Goal: Task Accomplishment & Management: Complete application form

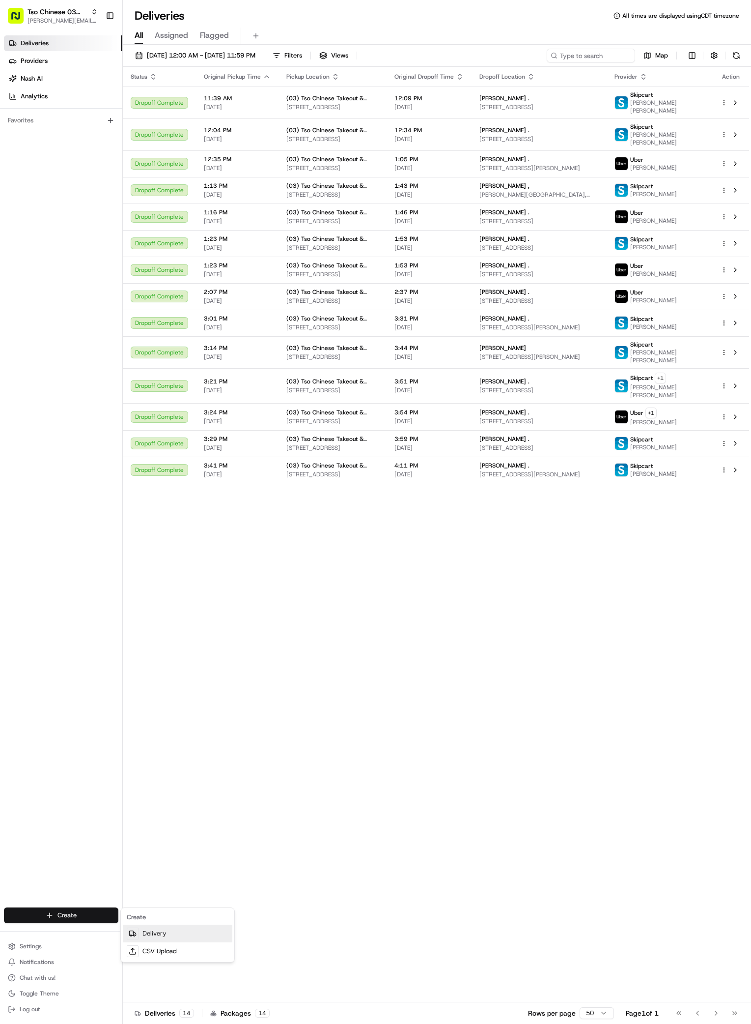
click at [164, 929] on link "Delivery" at bounding box center [178, 933] width 110 height 18
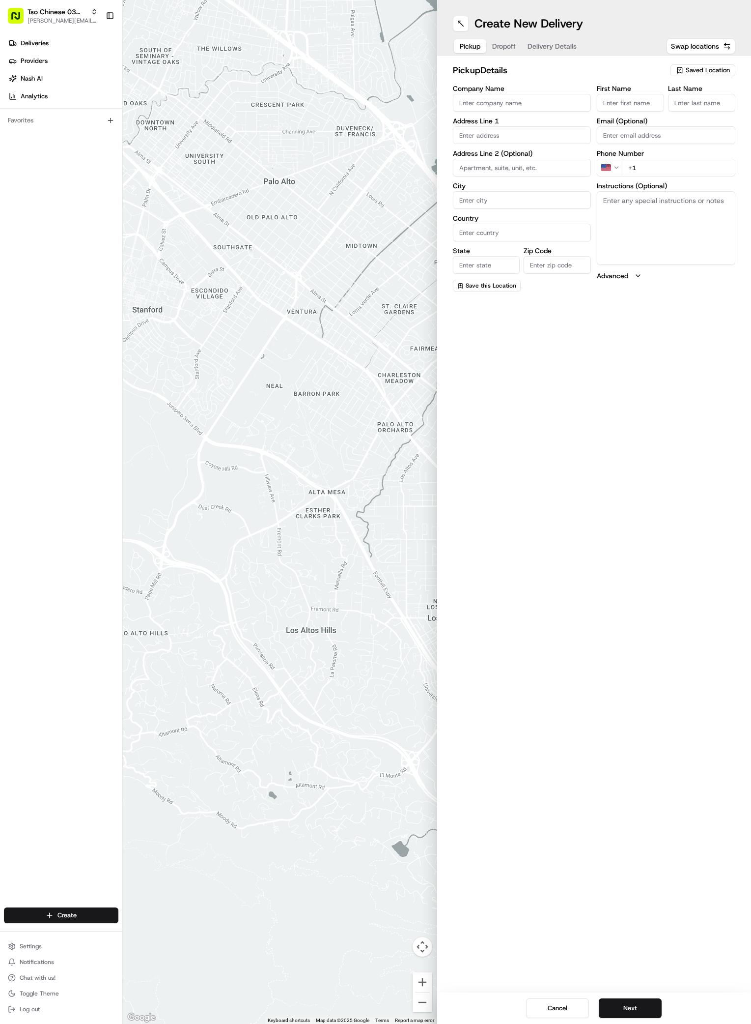
click at [696, 69] on span "Saved Location" at bounding box center [708, 70] width 44 height 9
click at [674, 113] on span "(03) Tso Chinese Takeout & Delivery TsoCo (03)" at bounding box center [686, 112] width 121 height 18
type input "(03) Tso Chinese Takeout & Delivery TsoCo"
type input "Ste F"
type input "Austin"
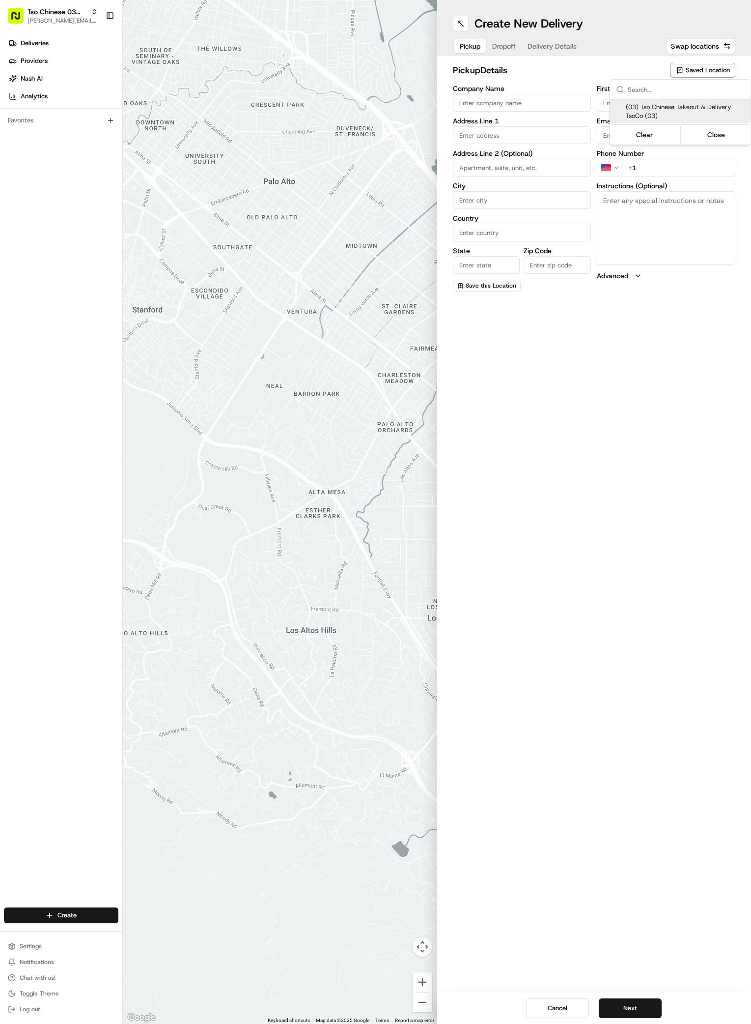
type input "US"
type input "TX"
type input "78704"
type input "Tso Chinese"
type input "TsoCo Manager"
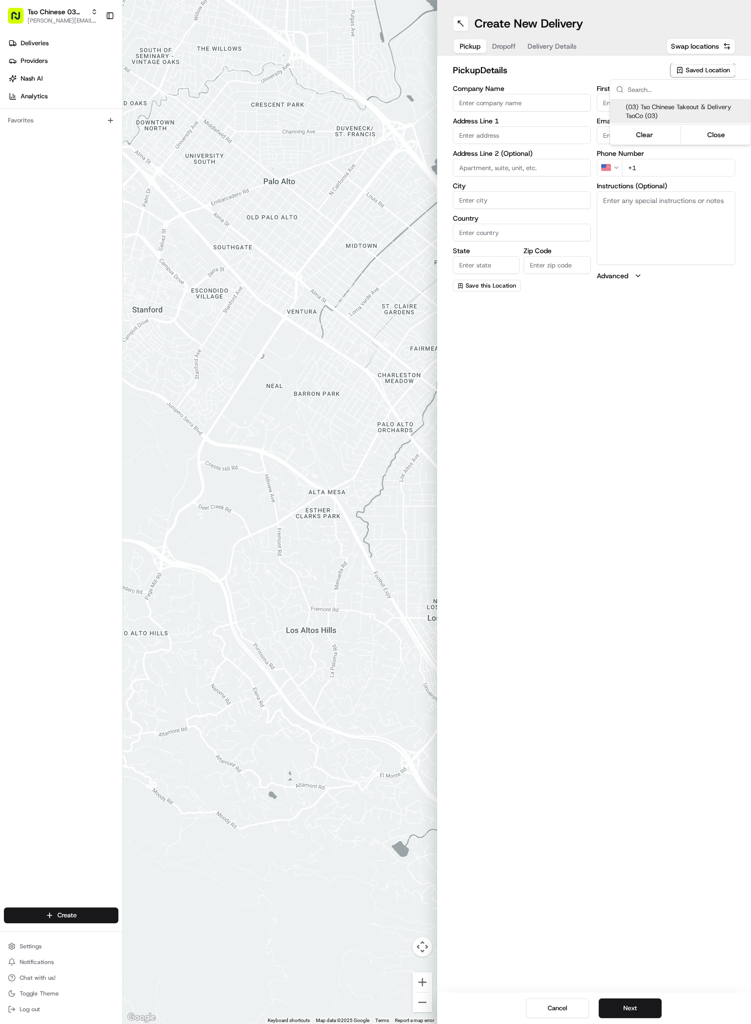
type input "tsocostore@tsochinese.com"
type input "+1 512 428 4445"
type textarea "Submit a picture displaying address & food as Proof of Delivery. Envía una foto…"
type input "2407 S Congress Ave"
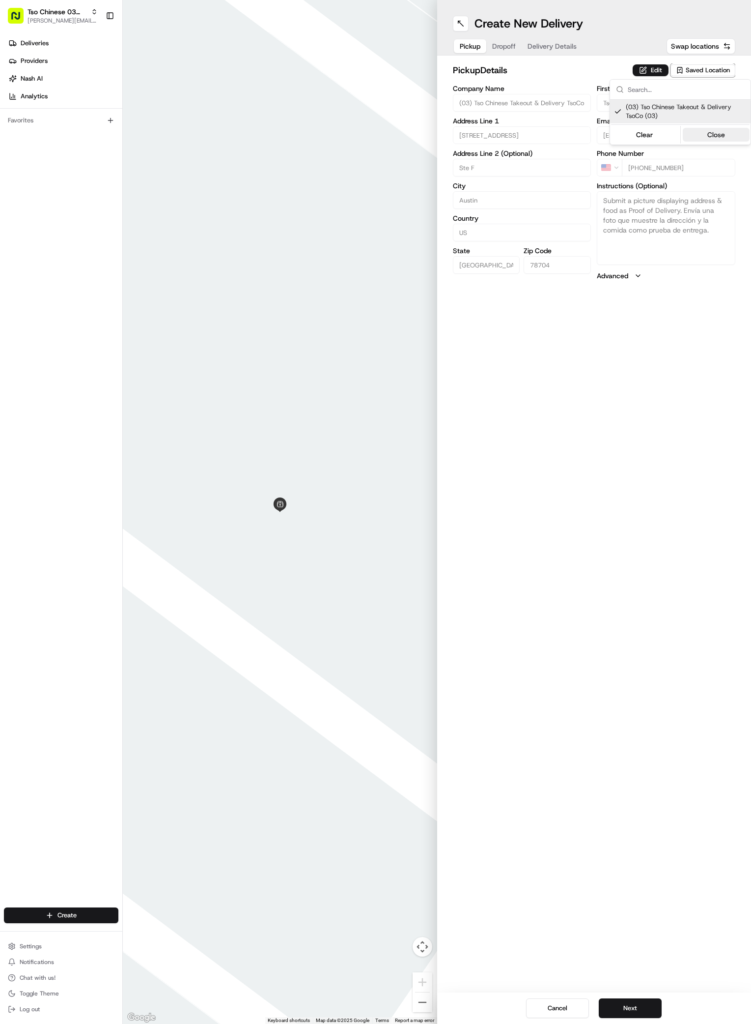
click at [713, 132] on button "Close" at bounding box center [716, 135] width 67 height 14
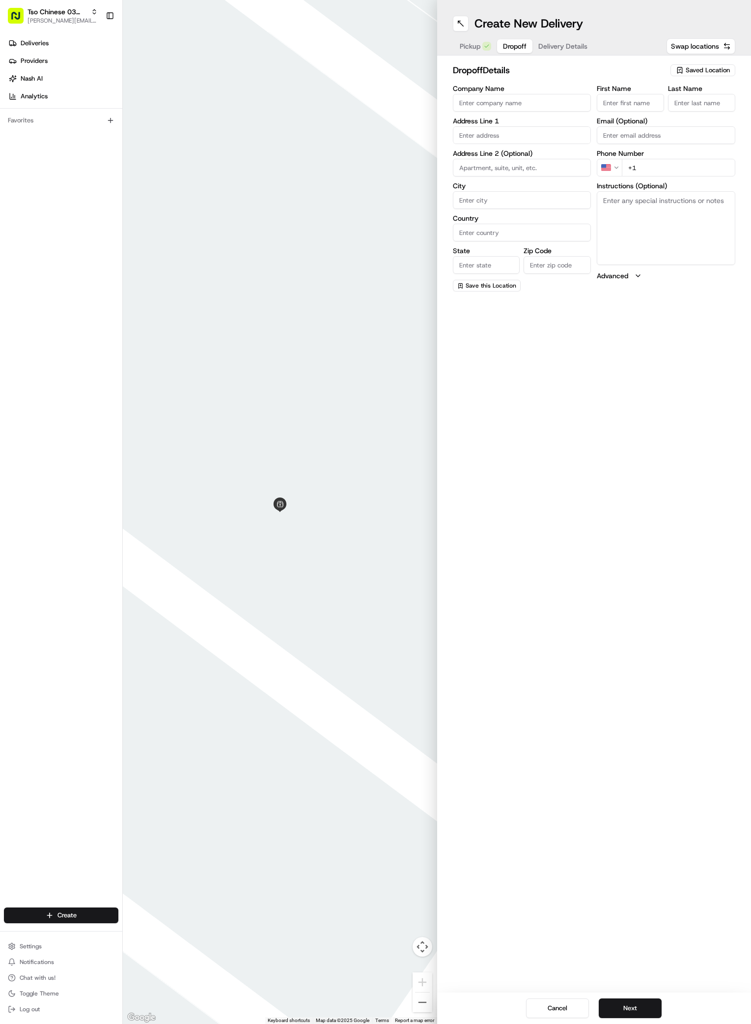
click at [505, 47] on span "Dropoff" at bounding box center [515, 46] width 24 height 10
click at [614, 98] on input "First Name" at bounding box center [630, 103] width 67 height 18
paste input "Jacob"
type input "Jacob"
click at [686, 104] on input "Last Name" at bounding box center [701, 103] width 67 height 18
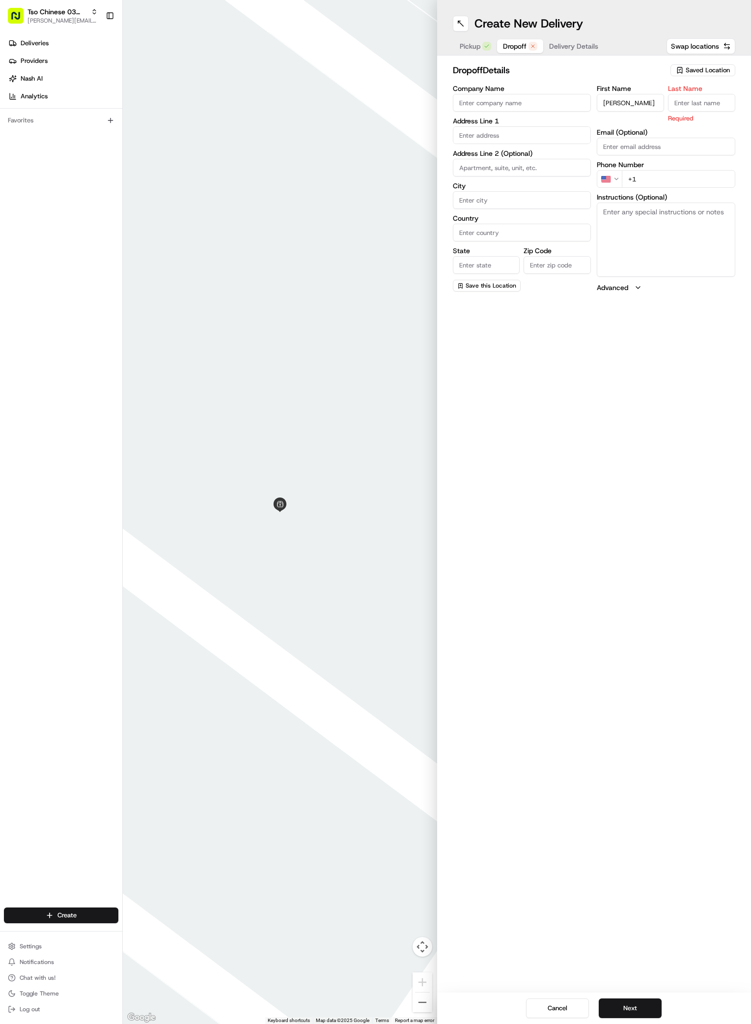
paste input "Johnson"
type input "Johnson"
paste input "512 909 5809"
type input "+1 512 909 5809"
paste input "903 Dawson Rd"
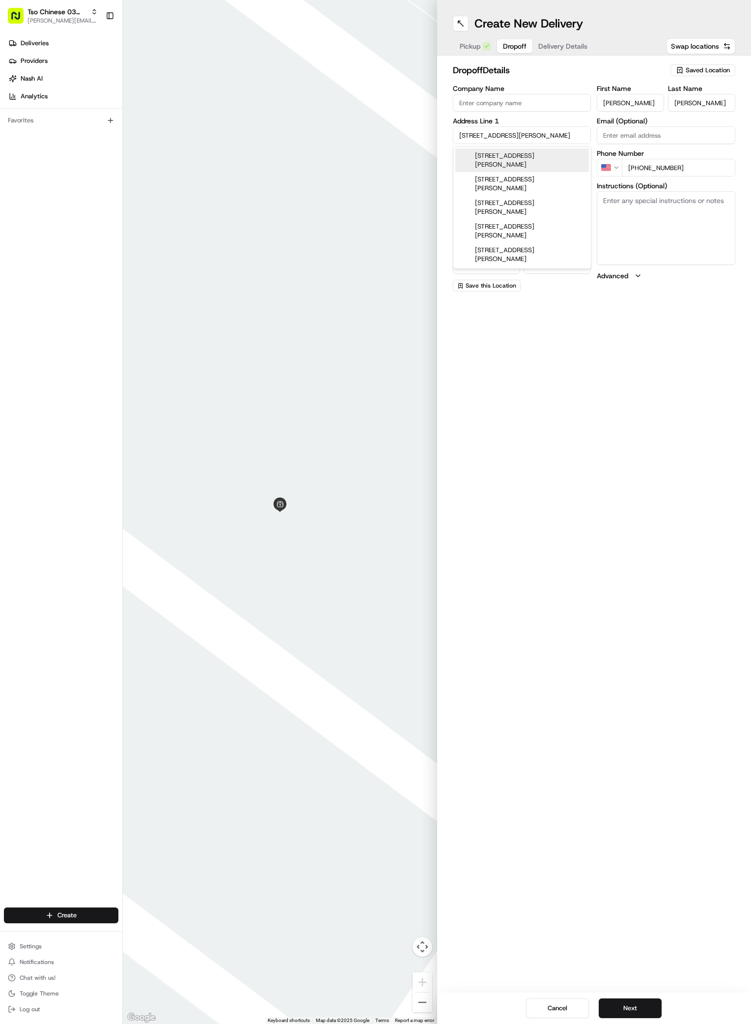
click at [504, 152] on div "903 Dawson Rd, Austin, TX" at bounding box center [523, 160] width 134 height 24
type input "903 Dawson Rd, Austin, TX 78704, USA"
type input "Austin"
type input "United States"
type input "TX"
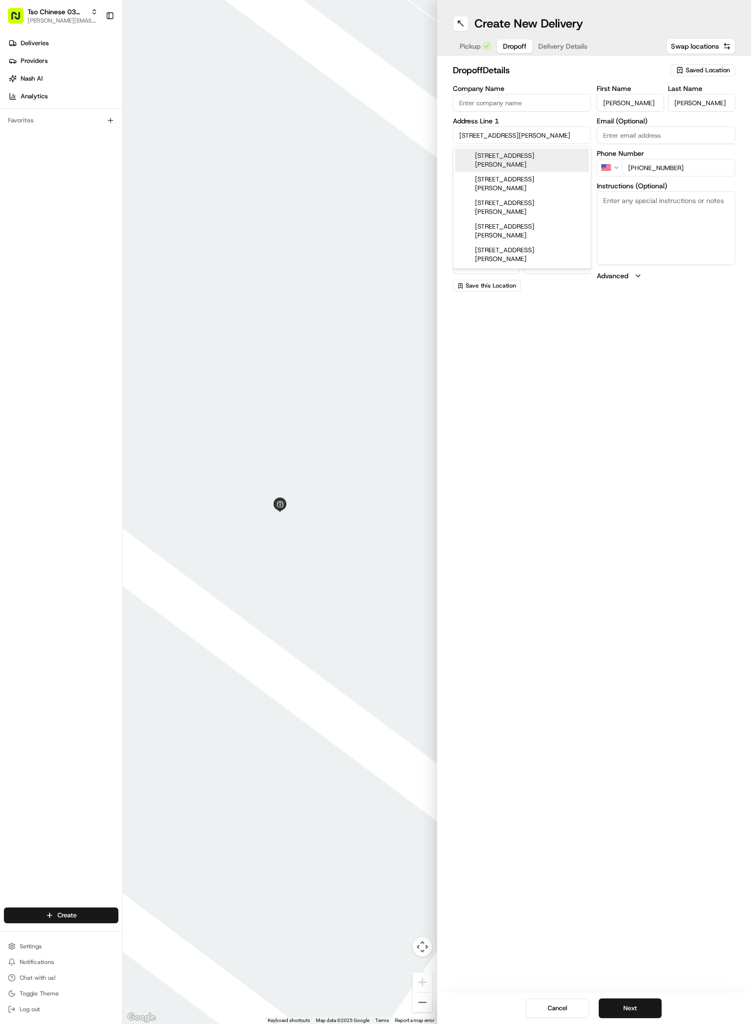
type input "78704"
type input "903 Dawson Road"
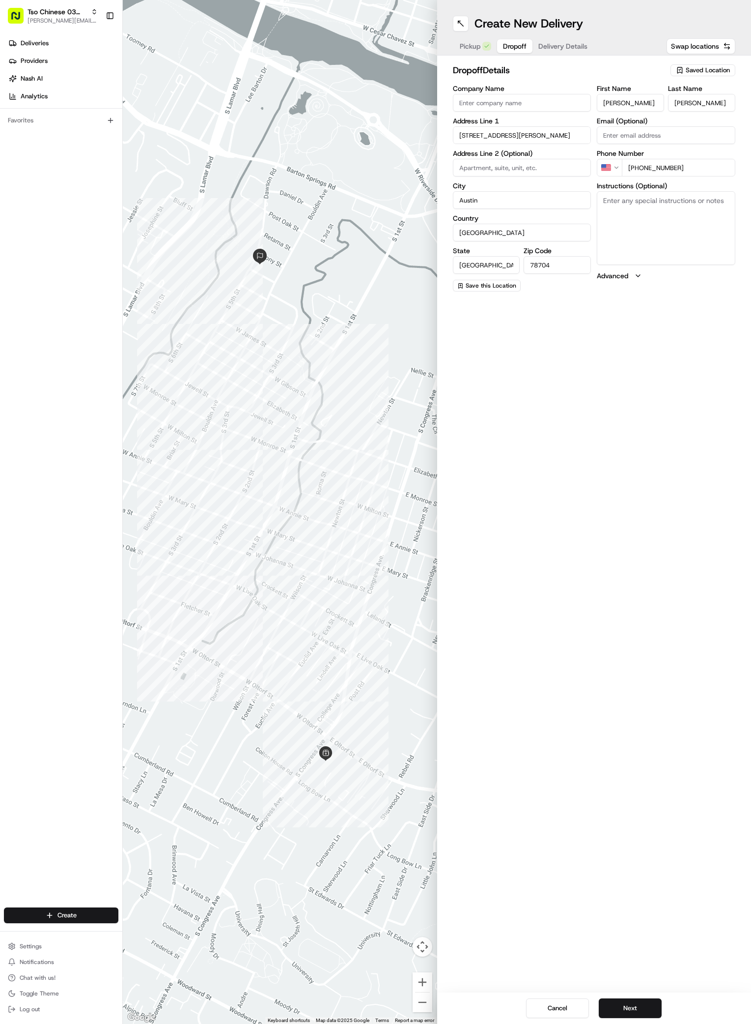
click at [561, 43] on span "Delivery Details" at bounding box center [563, 46] width 49 height 10
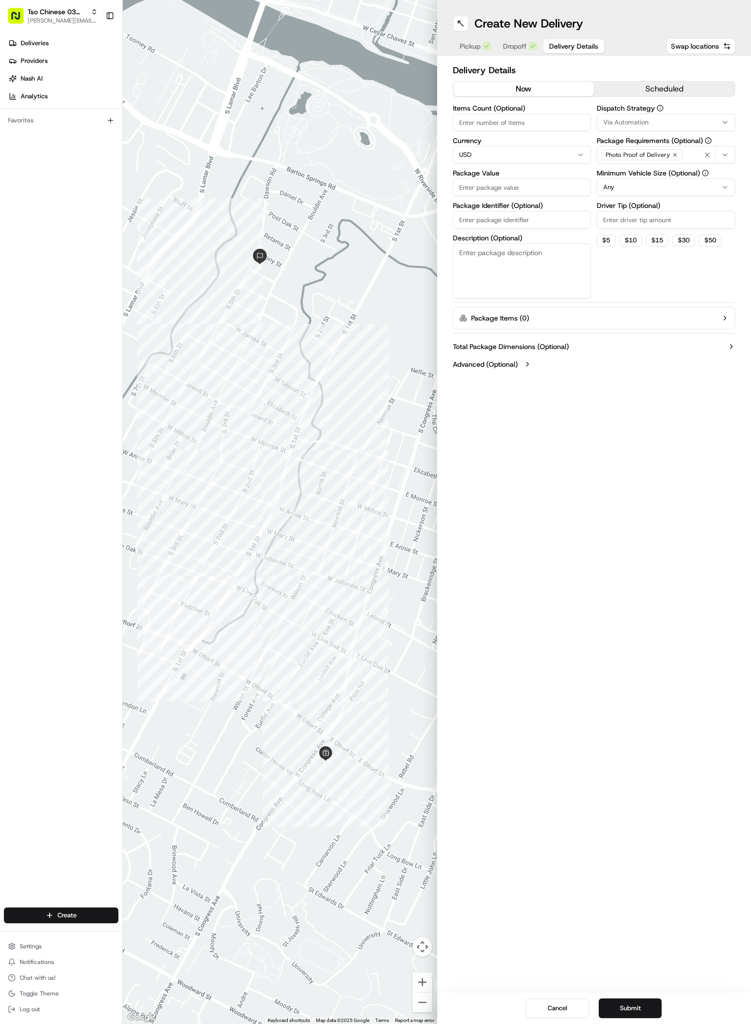
click at [725, 127] on button "Via Automation" at bounding box center [666, 123] width 139 height 18
click at [673, 177] on span "TsoCo Strategy" at bounding box center [673, 176] width 121 height 9
click at [712, 208] on button "Close" at bounding box center [703, 209] width 67 height 14
click at [672, 157] on icon "button" at bounding box center [675, 155] width 6 height 6
click at [686, 152] on div "Select requirements" at bounding box center [667, 154] width 134 height 9
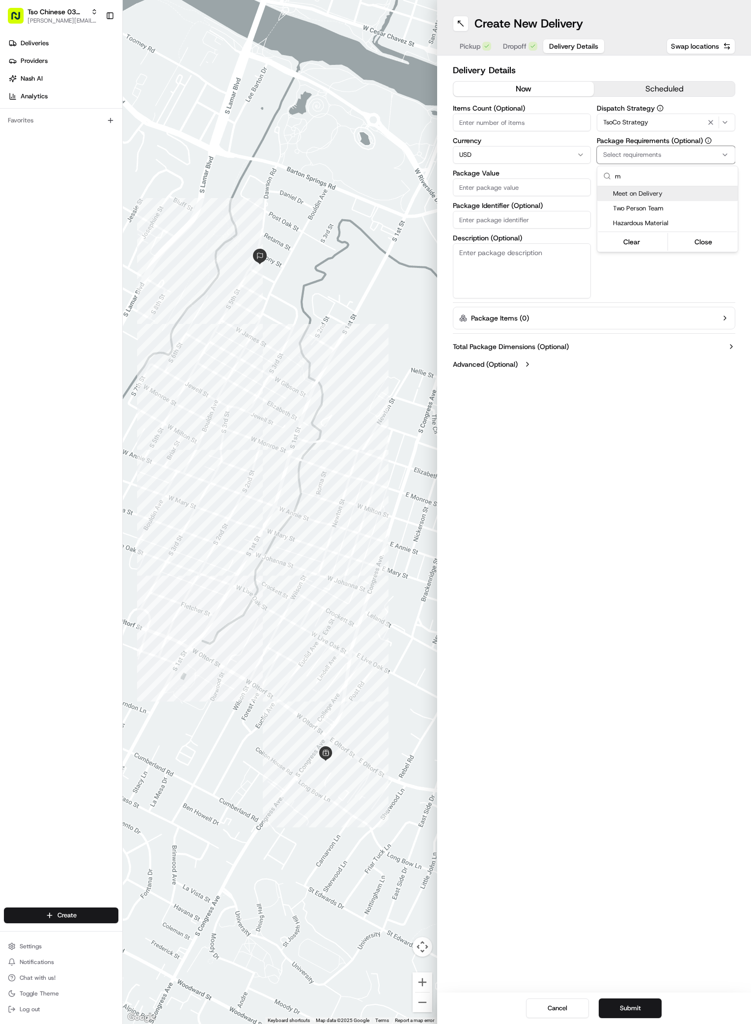
type input "m"
click at [668, 194] on span "Meet on Delivery" at bounding box center [673, 193] width 121 height 9
click at [698, 241] on button "Close" at bounding box center [703, 242] width 67 height 14
click at [637, 218] on input "Driver Tip (Optional)" at bounding box center [666, 220] width 139 height 18
type input "2"
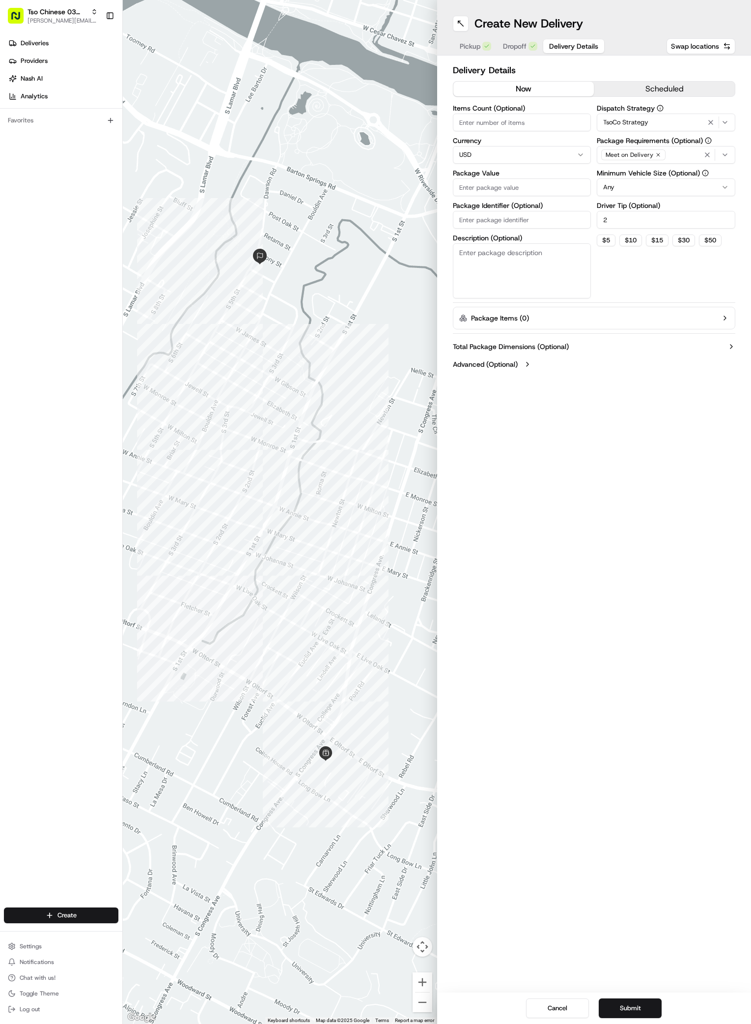
click at [522, 221] on input "Package Identifier (Optional)" at bounding box center [522, 220] width 139 height 18
paste input "PYDGR1B"
type input "PYDGR1B"
click at [492, 184] on input "Package Value" at bounding box center [522, 187] width 139 height 18
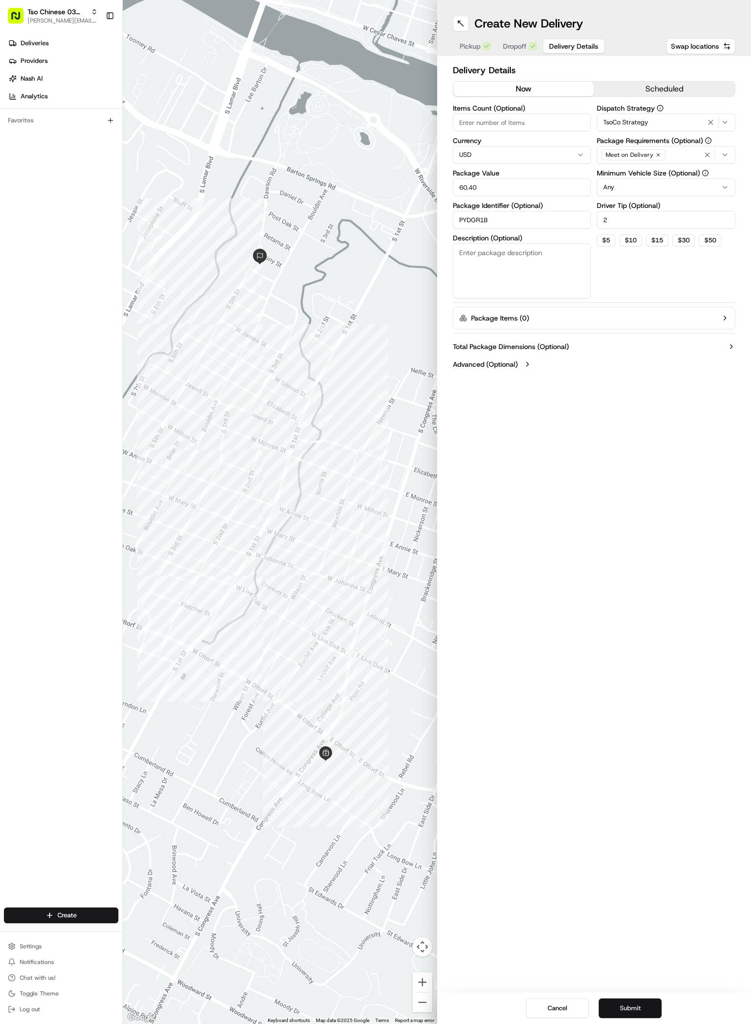
type input "60.40"
click at [633, 1008] on button "Submit" at bounding box center [630, 1008] width 63 height 20
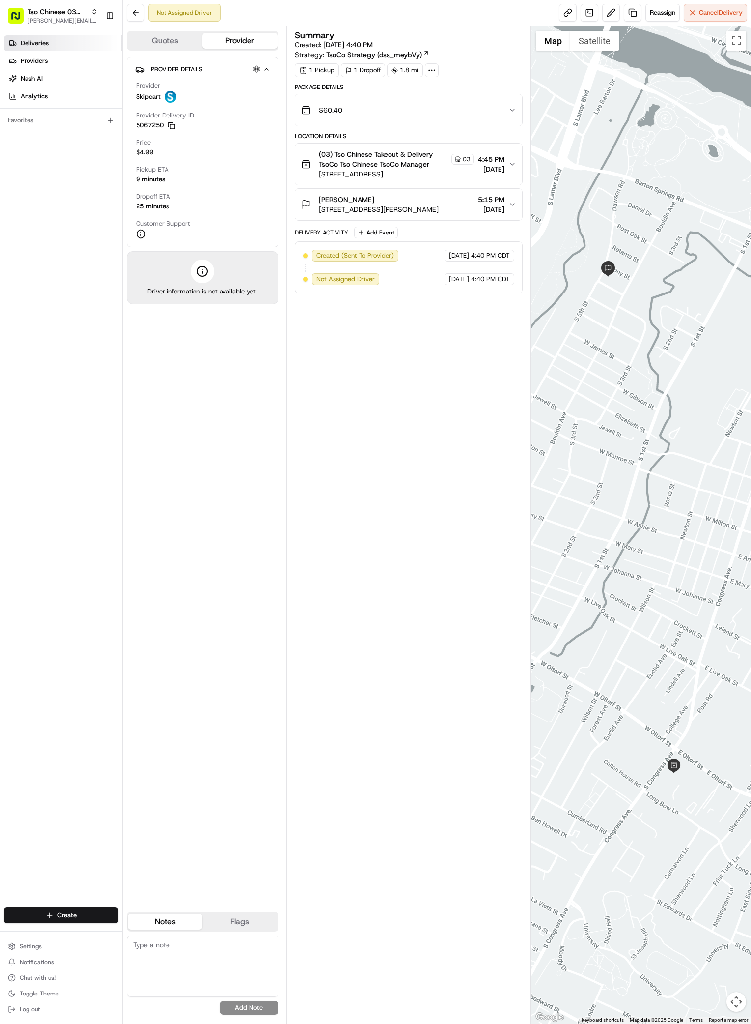
click at [27, 41] on span "Deliveries" at bounding box center [35, 43] width 28 height 9
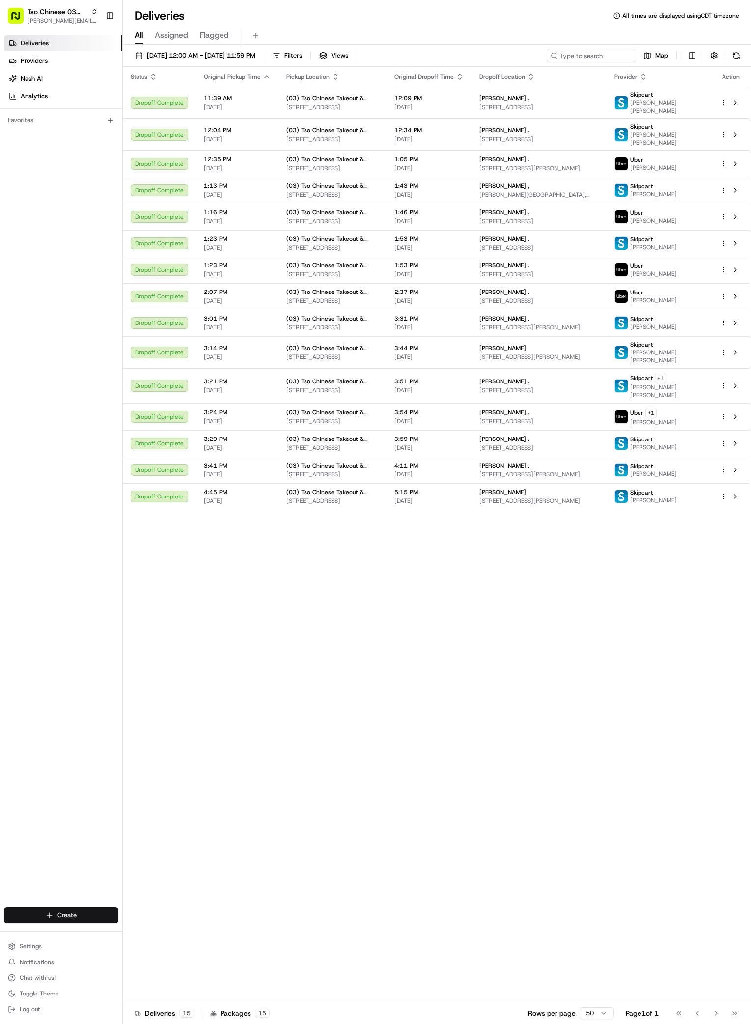
click at [48, 910] on html "Tso Chinese 03 TsoCo antonia@tsochinese.com Toggle Sidebar Deliveries Providers…" at bounding box center [375, 512] width 751 height 1024
click at [161, 933] on link "Delivery" at bounding box center [178, 933] width 110 height 18
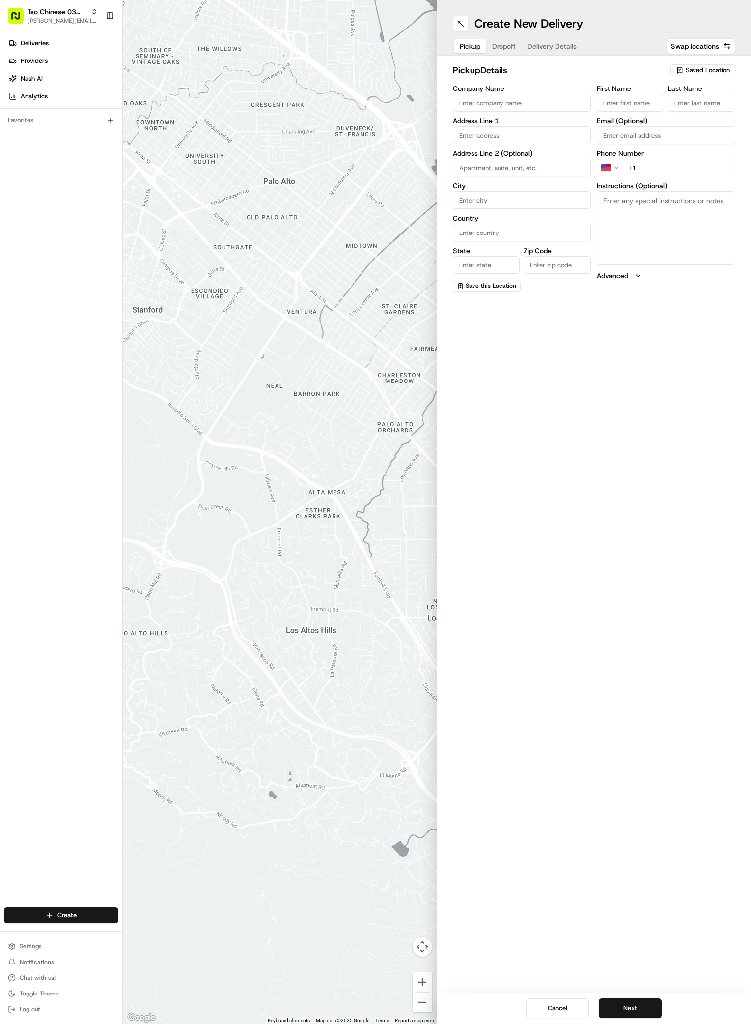
click at [702, 70] on span "Saved Location" at bounding box center [708, 70] width 44 height 9
click at [686, 115] on span "(03) Tso Chinese Takeout & Delivery TsoCo (03)" at bounding box center [686, 112] width 121 height 18
type input "(03) Tso Chinese Takeout & Delivery TsoCo"
type input "Ste F"
type input "Austin"
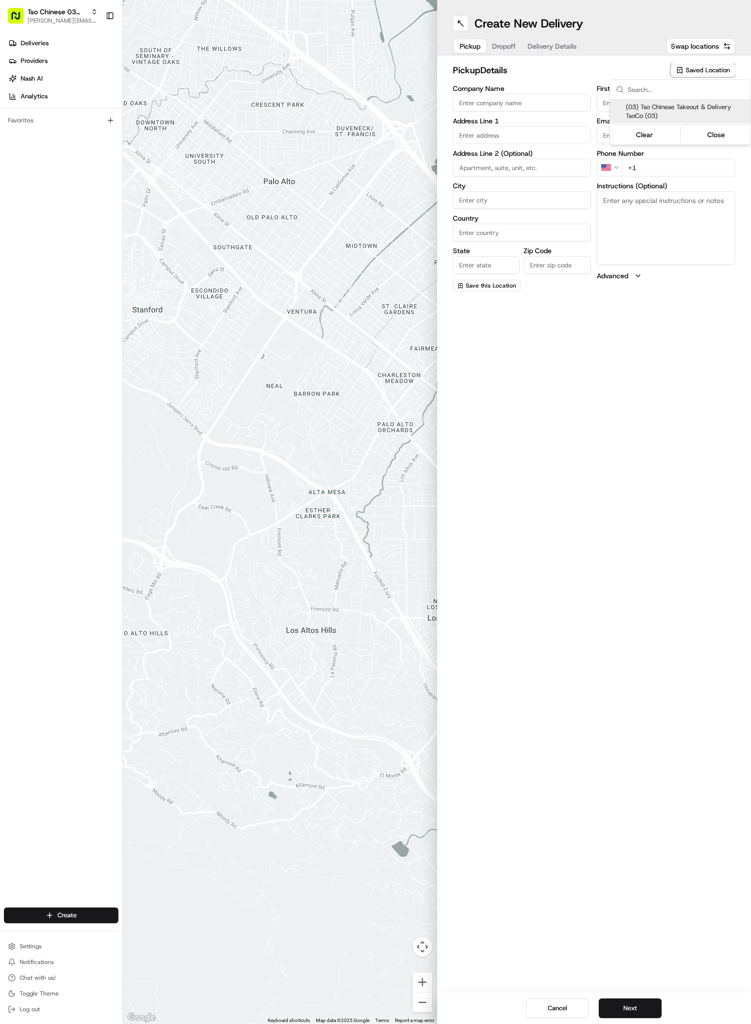
type input "US"
type input "TX"
type input "78704"
type input "Tso Chinese"
type input "TsoCo Manager"
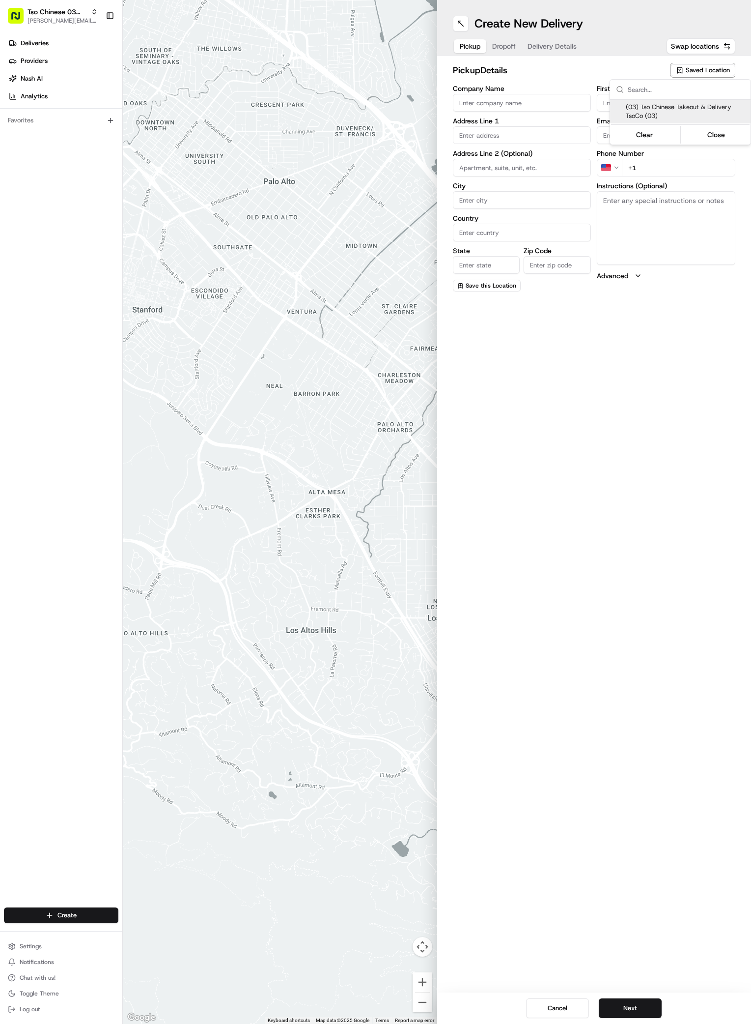
type input "tsocostore@tsochinese.com"
type input "+1 512 428 4445"
type textarea "Submit a picture displaying address & food as Proof of Delivery. Envía una foto…"
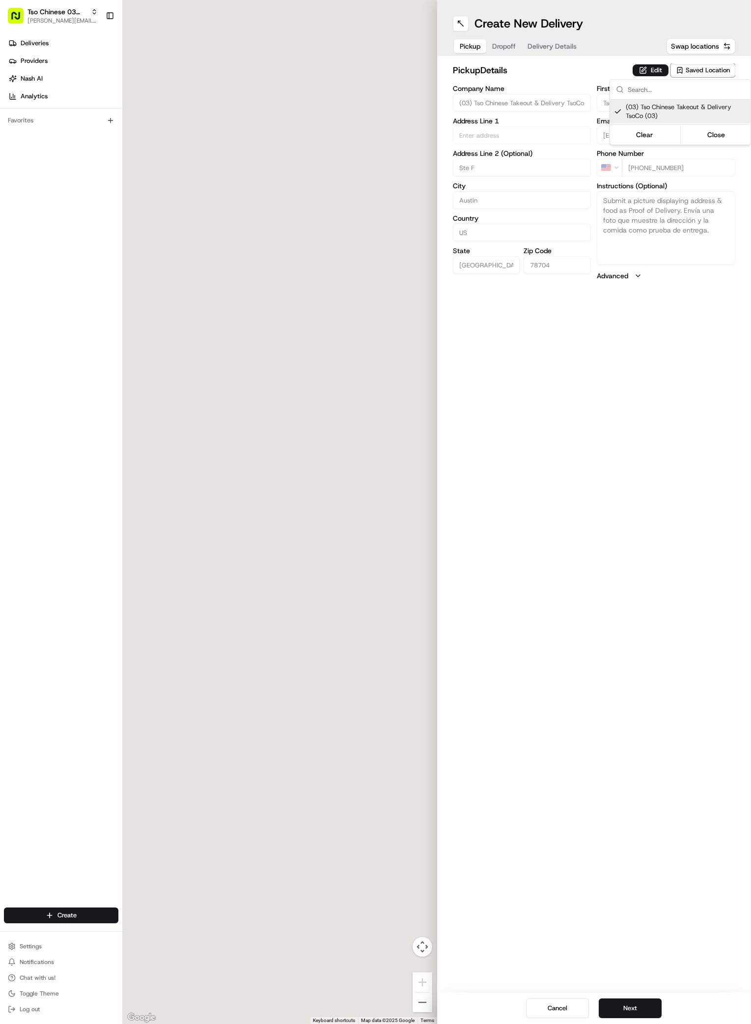
type input "2407 S Congress Ave"
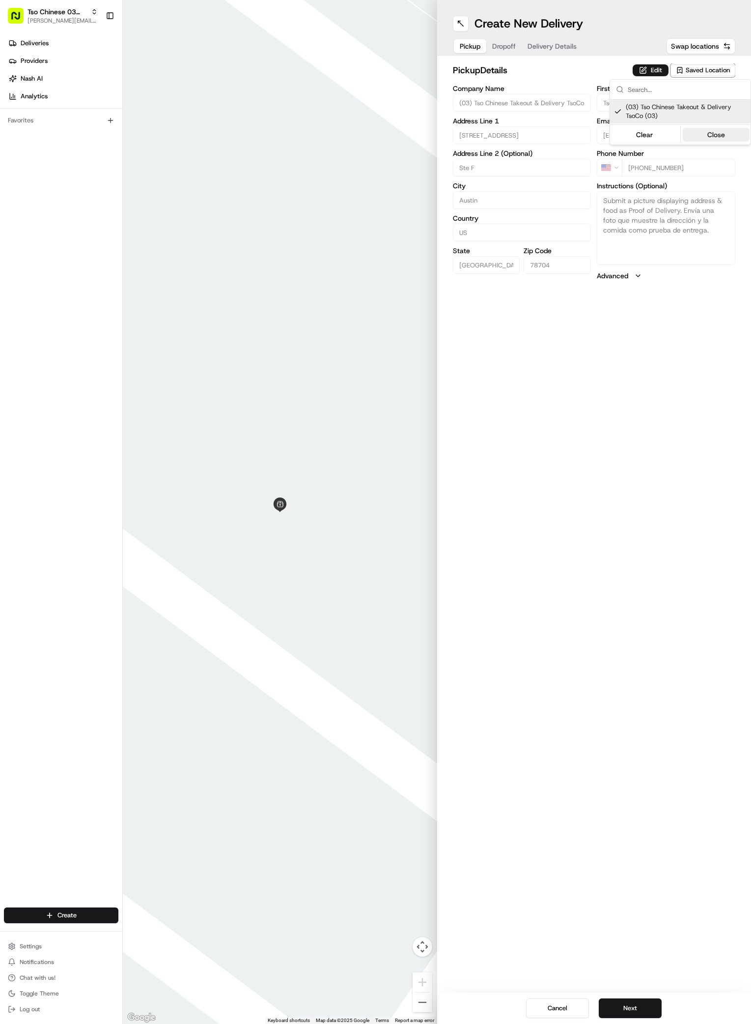
click at [715, 136] on button "Close" at bounding box center [716, 135] width 67 height 14
click at [499, 50] on button "Dropoff" at bounding box center [504, 46] width 35 height 14
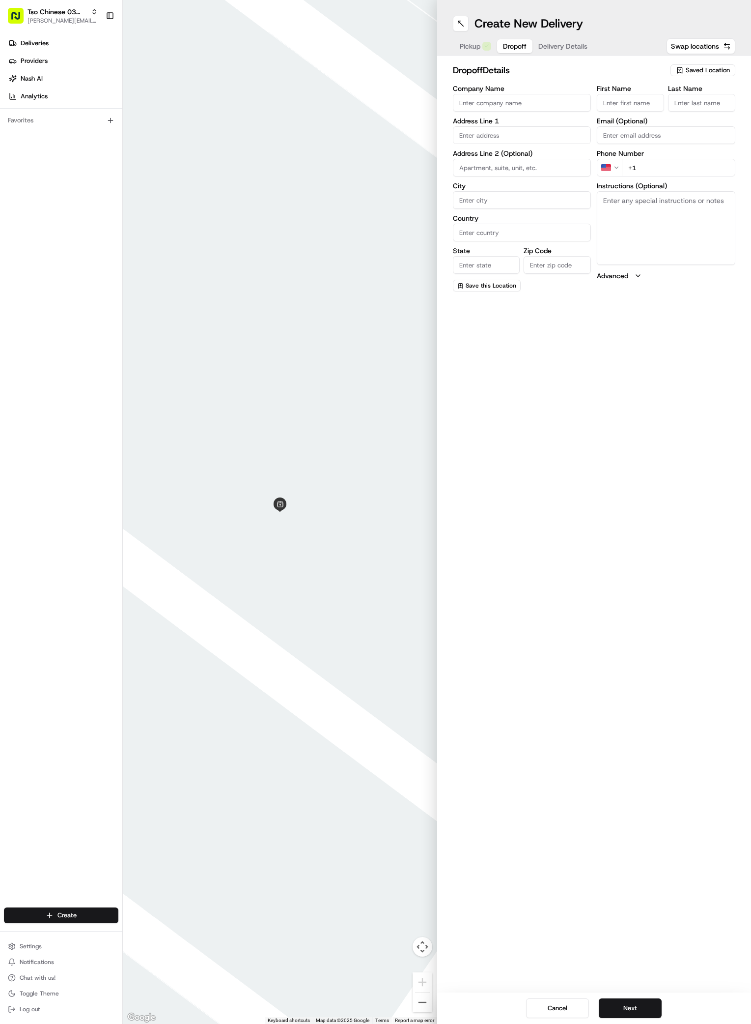
click at [625, 103] on input "First Name" at bounding box center [630, 103] width 67 height 18
paste input "Savannah"
type input "Savannah"
click at [691, 99] on input "Last Name" at bounding box center [701, 103] width 67 height 18
paste input "Sandoval"
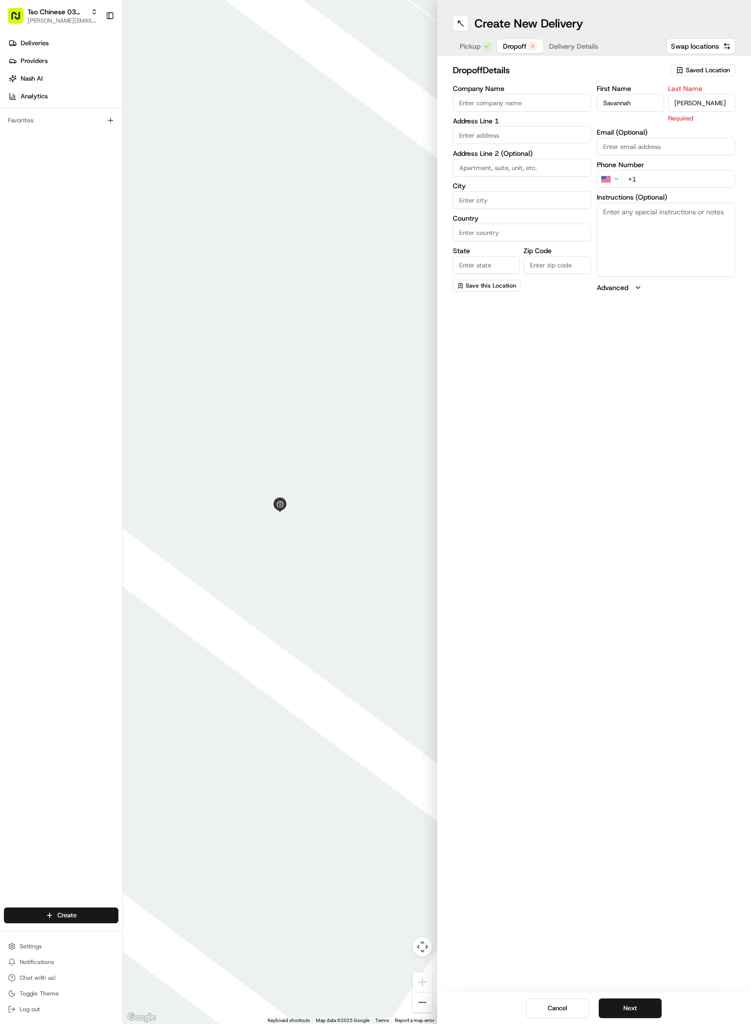
type input "Sandoval"
click at [688, 176] on div "First Name Savannah Last Name Sandoval Required Email (Optional) Phone Number U…" at bounding box center [666, 188] width 139 height 207
click at [687, 167] on input "+1" at bounding box center [679, 168] width 114 height 18
paste input "512 804 9185"
type input "+1 512 804 9185"
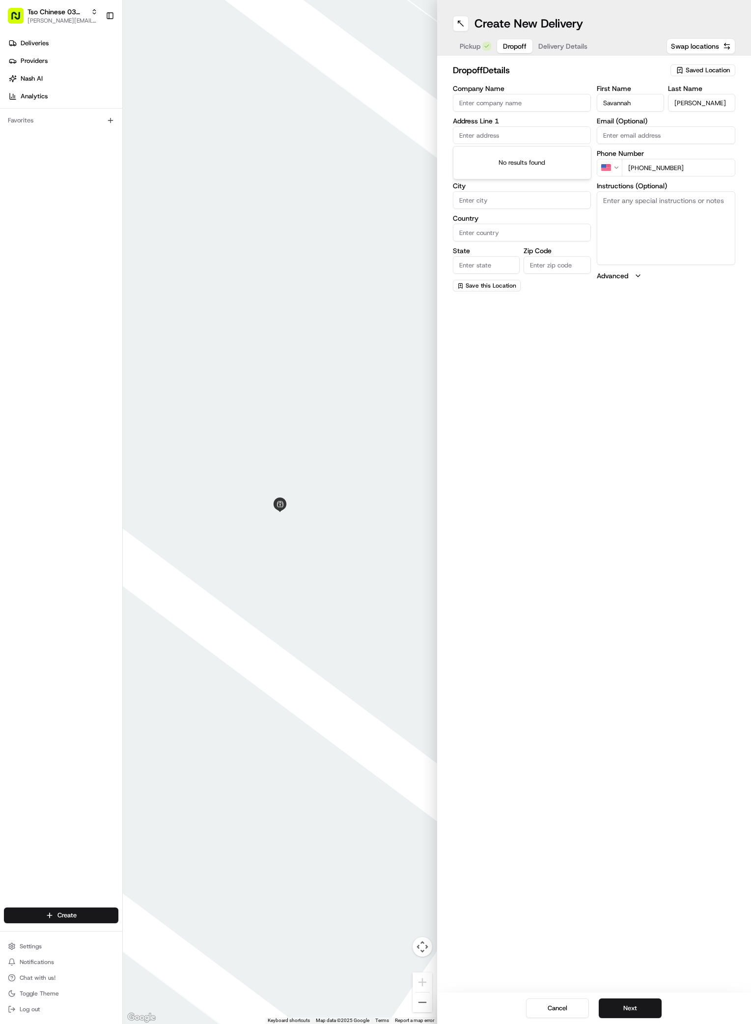
paste input "307 Sheffield Dr"
click at [498, 152] on div "307 Sheffield Drive, Austin, TX" at bounding box center [523, 155] width 134 height 15
type input "307 Sheffield Dr, Austin, TX 78745, USA"
type input "Austin"
type input "United States"
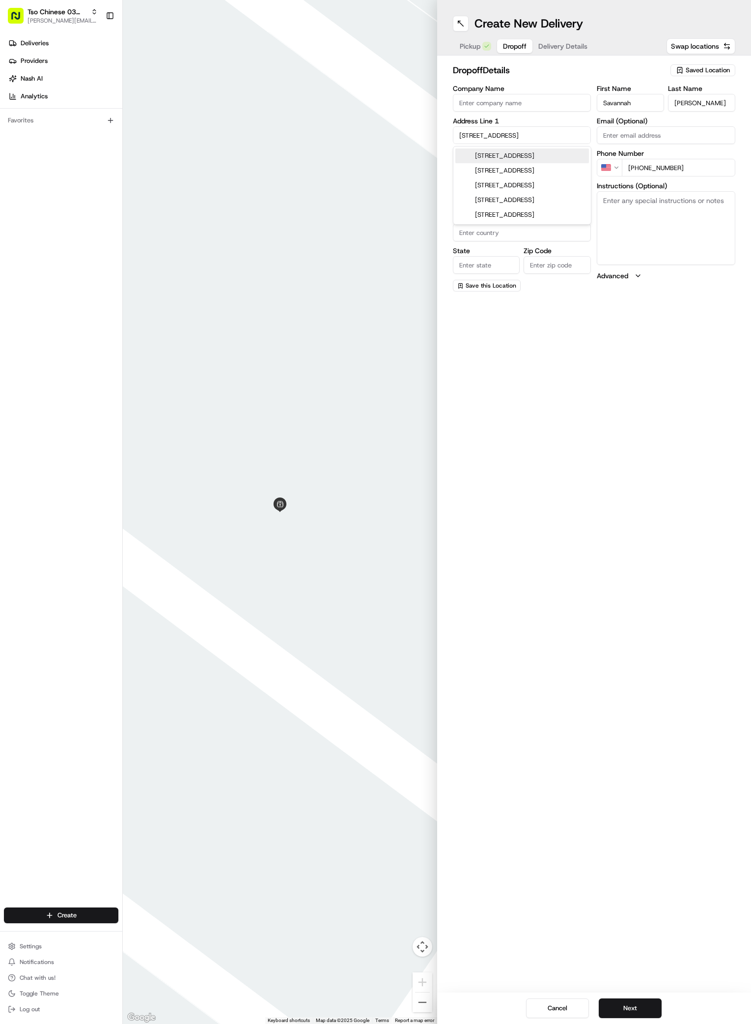
type input "TX"
type input "78745"
type input "307 Sheffield Drive"
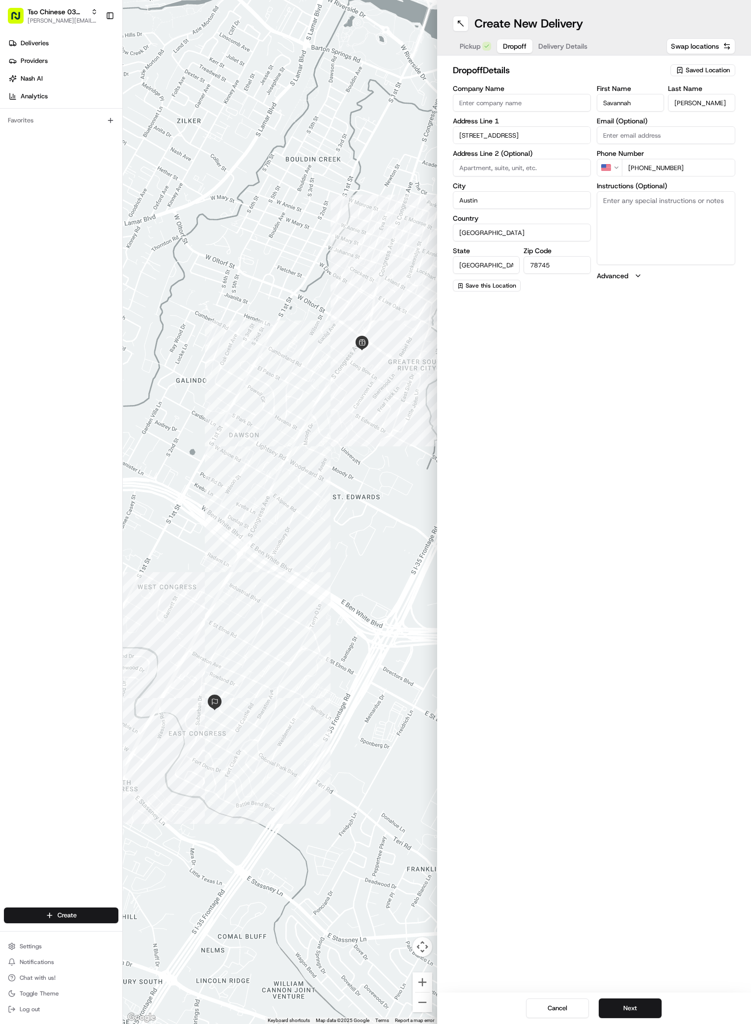
click at [564, 47] on span "Delivery Details" at bounding box center [563, 46] width 49 height 10
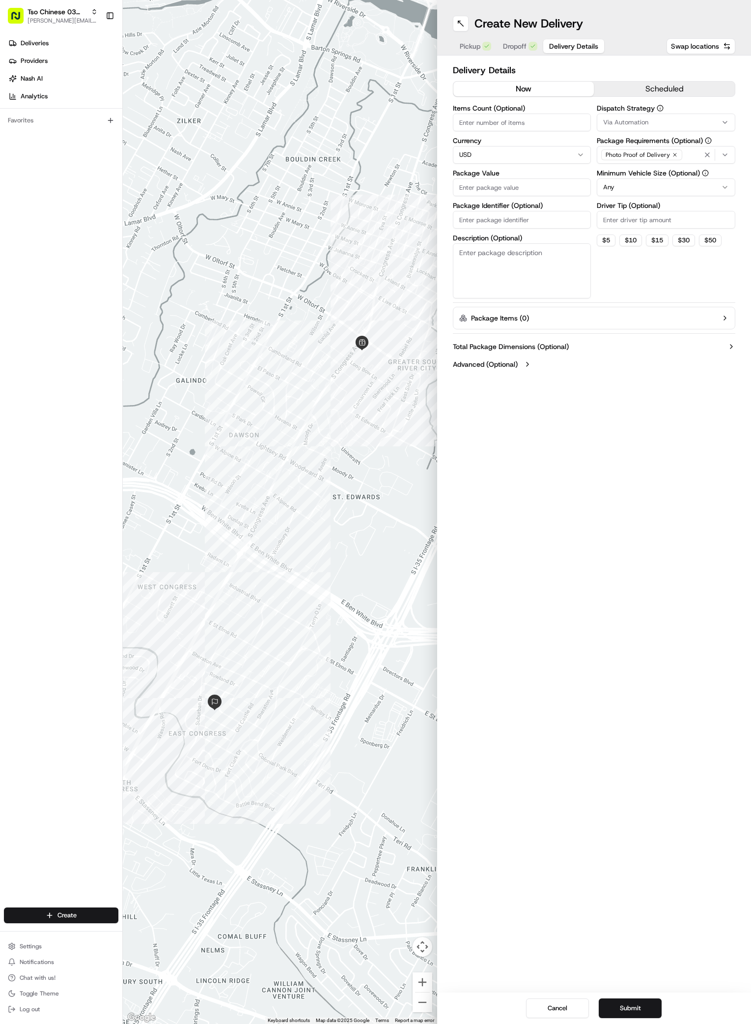
click at [519, 219] on input "Package Identifier (Optional)" at bounding box center [522, 220] width 139 height 18
paste input "YNSYTWS"
type input "YNSYTWS"
click at [493, 188] on input "Package Value" at bounding box center [522, 187] width 139 height 18
type input "30.20"
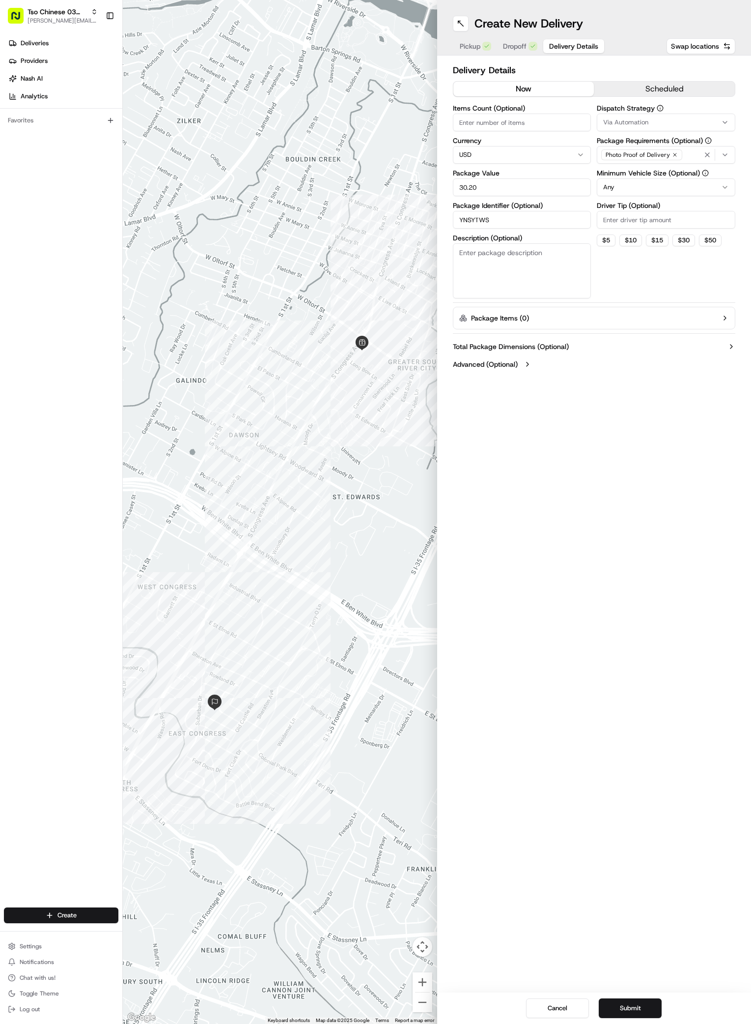
click at [724, 124] on icon "button" at bounding box center [725, 122] width 8 height 8
click at [662, 175] on span "TsoCo Strategy" at bounding box center [673, 176] width 121 height 9
click at [714, 210] on button "Close" at bounding box center [703, 209] width 67 height 14
click at [674, 154] on icon "button" at bounding box center [675, 155] width 6 height 6
click at [674, 154] on div "Select requirements" at bounding box center [667, 154] width 134 height 9
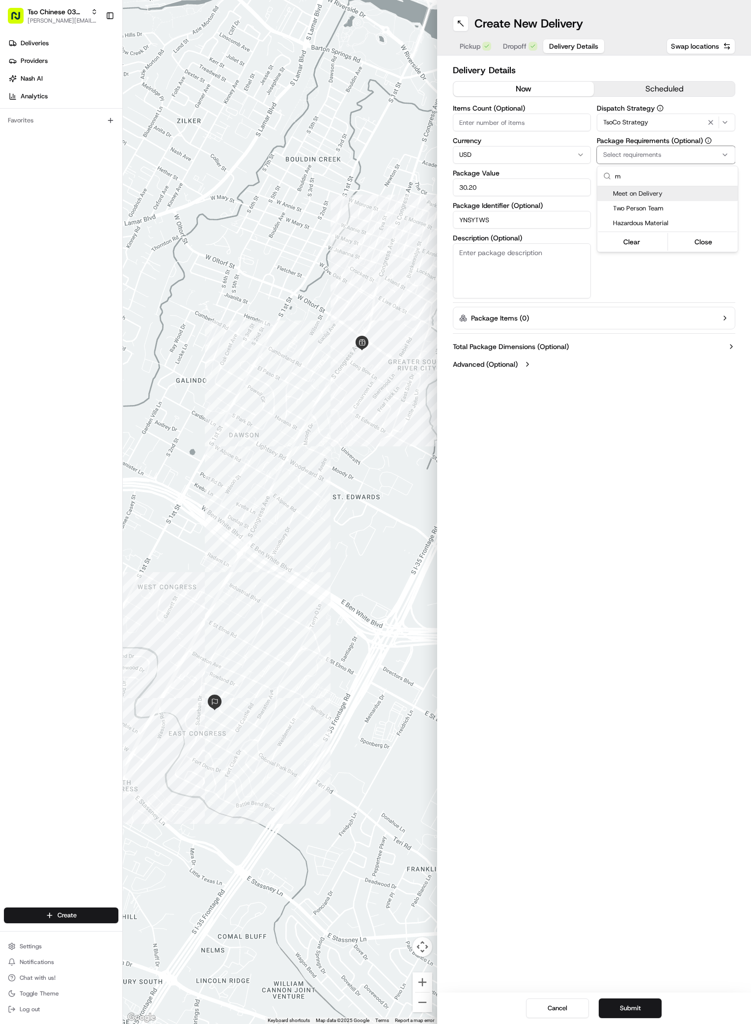
type input "m"
click at [678, 194] on span "Meet on Delivery" at bounding box center [673, 193] width 121 height 9
click at [697, 243] on button "Close" at bounding box center [703, 242] width 67 height 14
click at [640, 219] on input "Driver Tip (Optional)" at bounding box center [666, 220] width 139 height 18
type input "2"
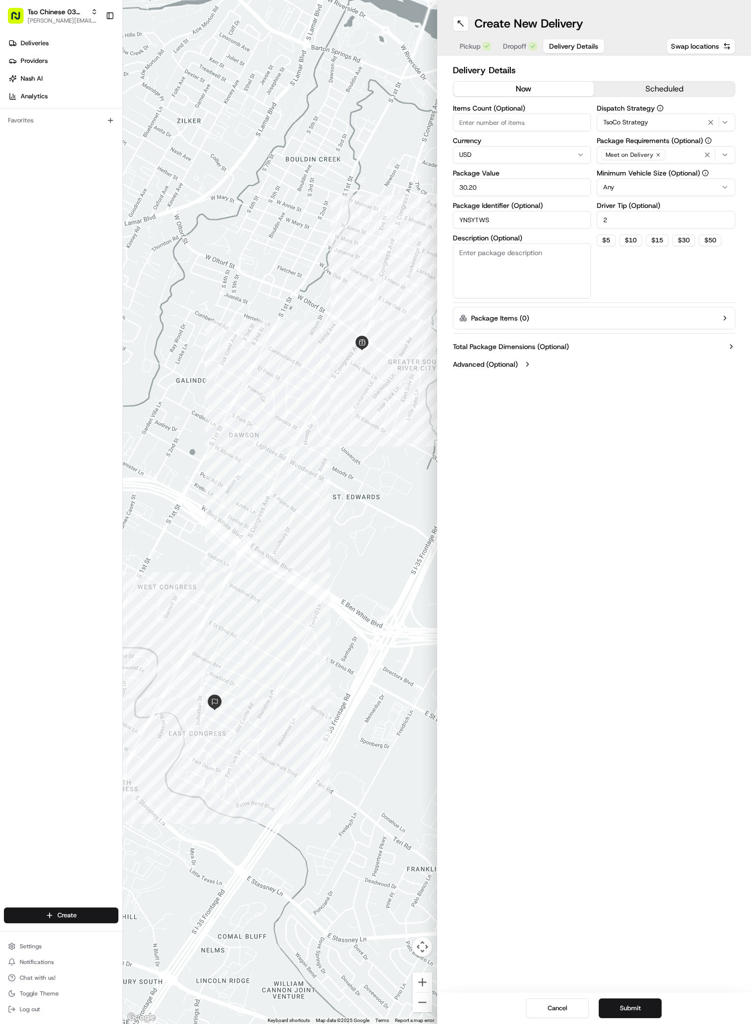
click at [623, 509] on div "Create New Delivery Pickup Dropoff Delivery Details Swap locations Delivery Det…" at bounding box center [594, 512] width 315 height 1024
click at [618, 1007] on button "Submit" at bounding box center [630, 1008] width 63 height 20
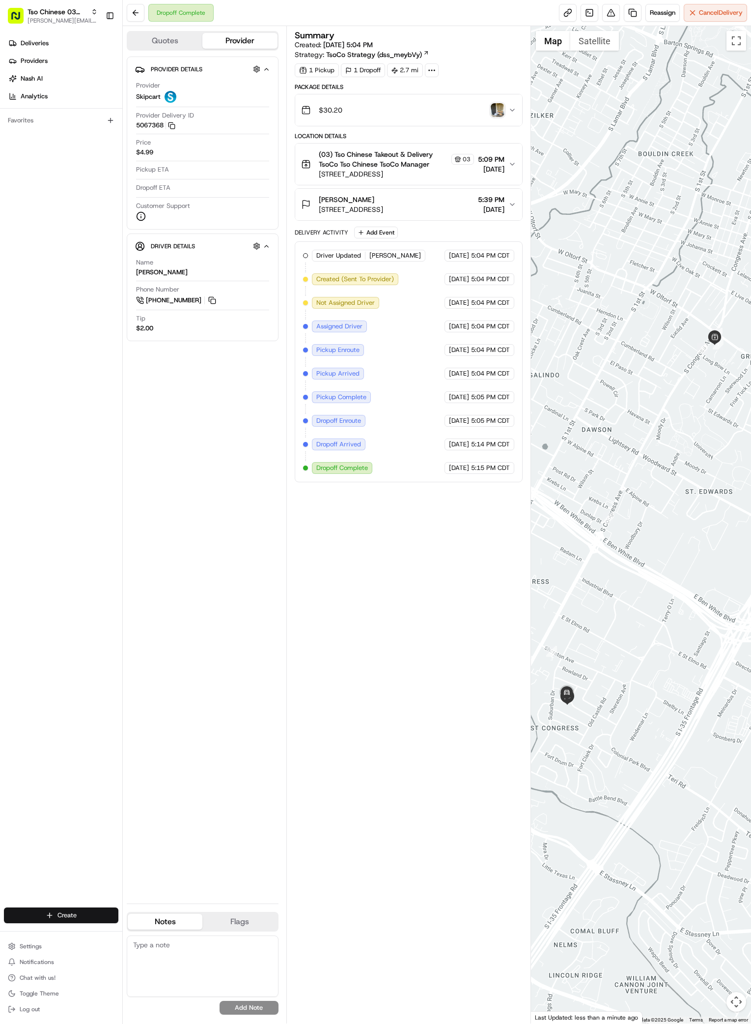
click at [84, 915] on html "Tso Chinese 03 TsoCo antonia@tsochinese.com Toggle Sidebar Deliveries Providers…" at bounding box center [375, 512] width 751 height 1024
click at [135, 929] on div at bounding box center [133, 933] width 12 height 12
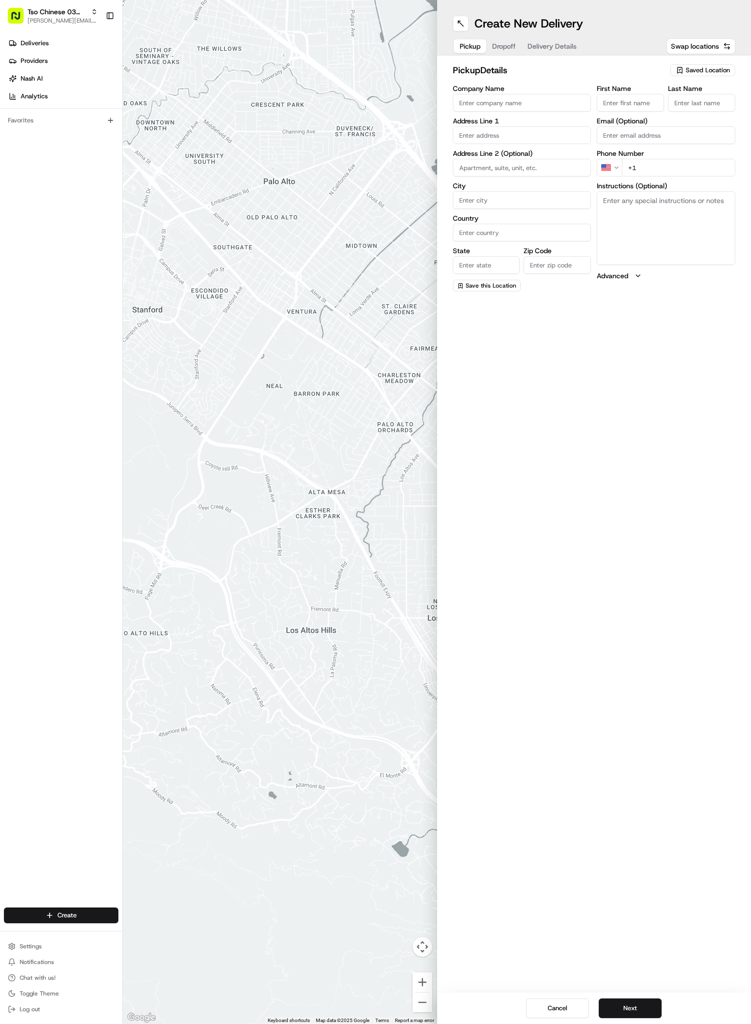
click at [702, 69] on span "Saved Location" at bounding box center [708, 70] width 44 height 9
click at [668, 105] on span "(03) Tso Chinese Takeout & Delivery TsoCo (03)" at bounding box center [686, 112] width 121 height 18
type input "(03) Tso Chinese Takeout & Delivery TsoCo"
type input "Ste F"
type input "Austin"
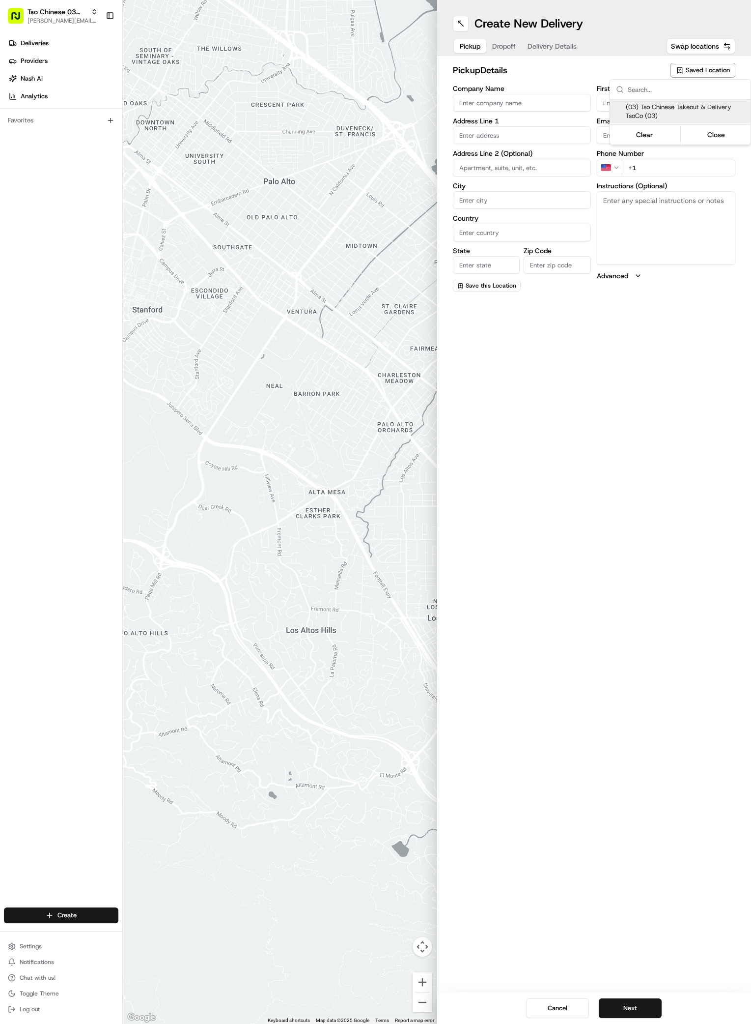
type input "US"
type input "TX"
type input "78704"
type input "Tso Chinese"
type input "TsoCo Manager"
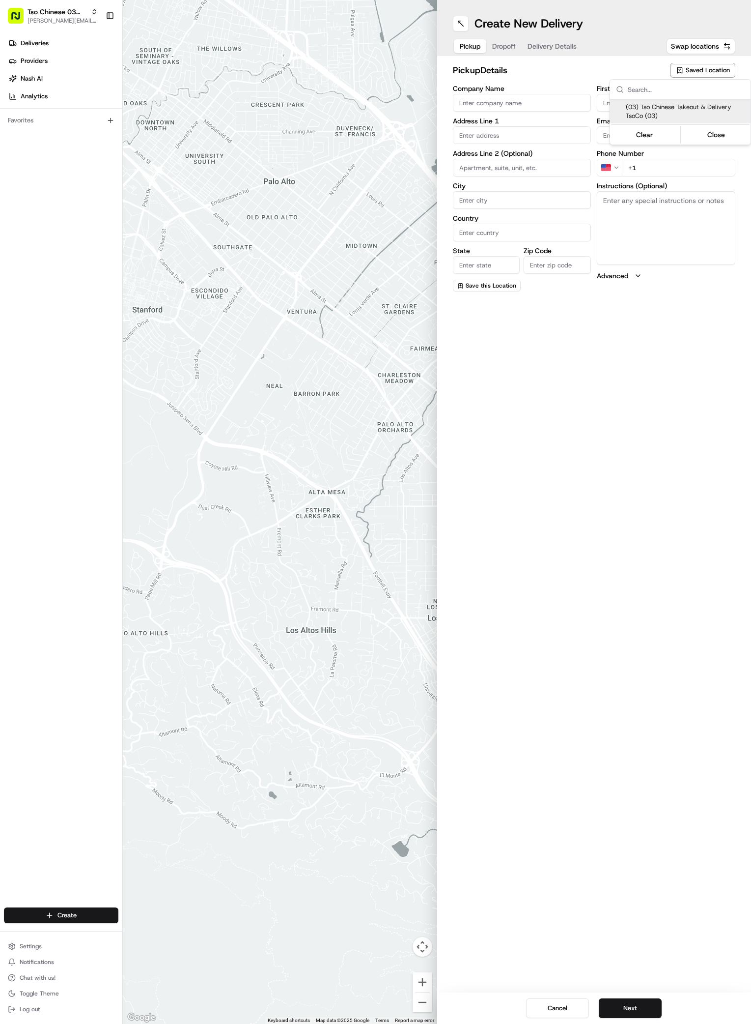
type input "tsocostore@tsochinese.com"
type input "+1 512 428 4445"
type textarea "Submit a picture displaying address & food as Proof of Delivery. Envía una foto…"
type input "2407 S Congress Ave"
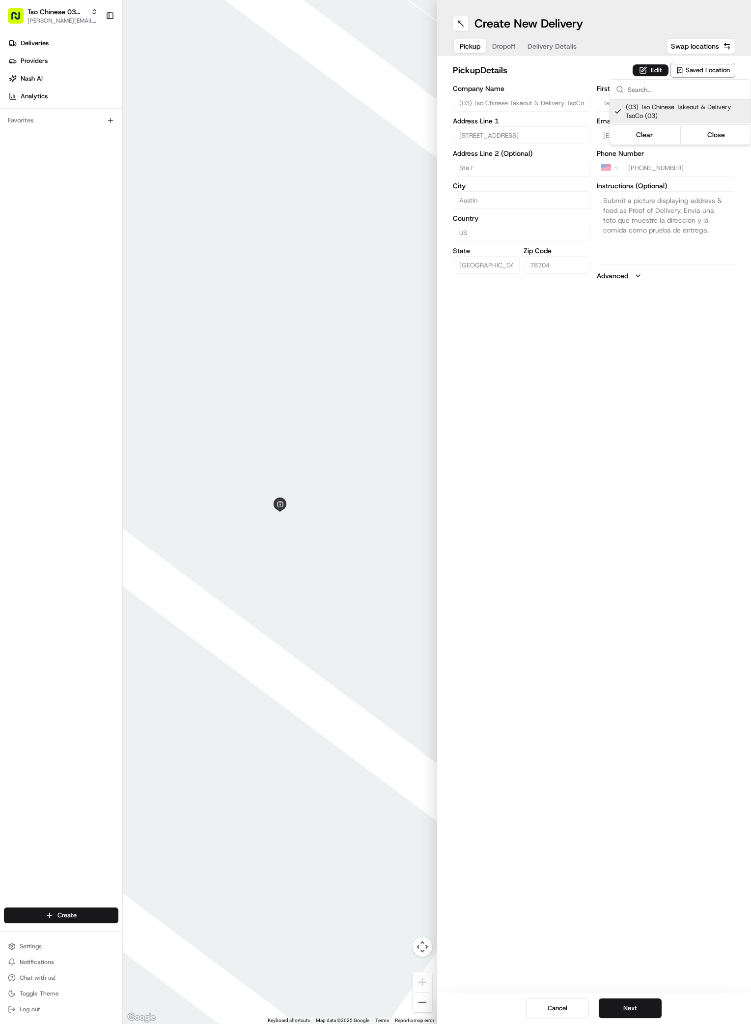
click at [633, 653] on html "Tso Chinese 03 TsoCo antonia@tsochinese.com Toggle Sidebar Deliveries Providers…" at bounding box center [375, 512] width 751 height 1024
click at [634, 1011] on button "Next" at bounding box center [630, 1008] width 63 height 20
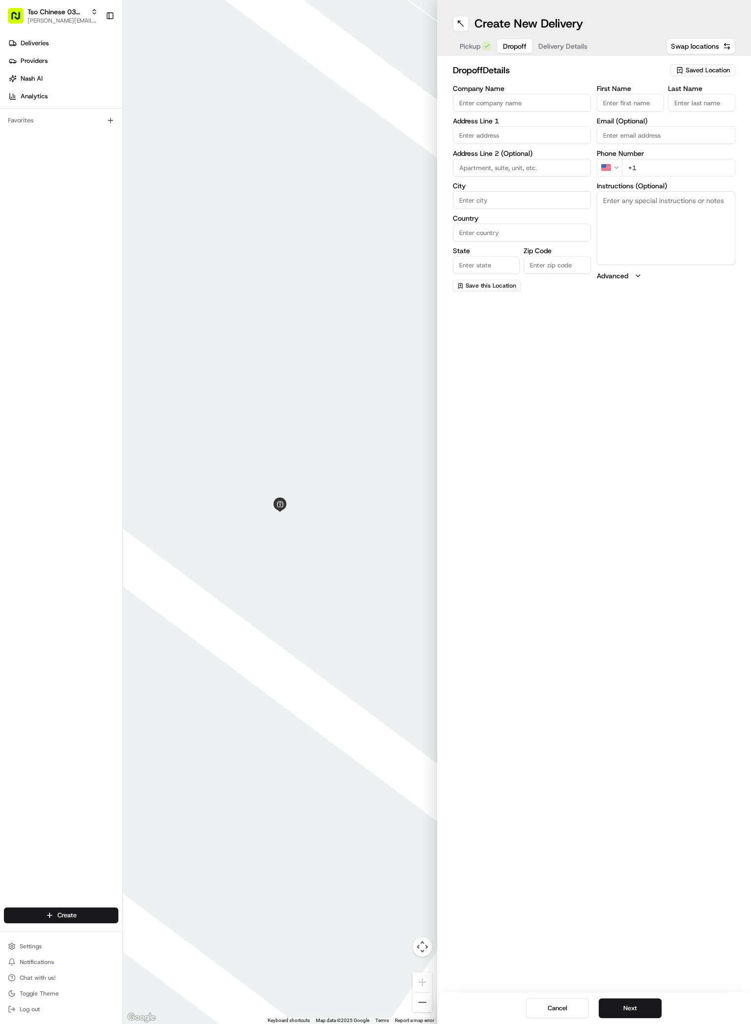
click at [628, 98] on input "First Name" at bounding box center [630, 103] width 67 height 18
paste input "Cody Gruenwald"
type input "Cody Gruenwald"
type input "."
click at [662, 178] on div "First Name Cody Gruenwald Last Name . Email (Optional) Phone Number US +1 Instr…" at bounding box center [666, 188] width 139 height 206
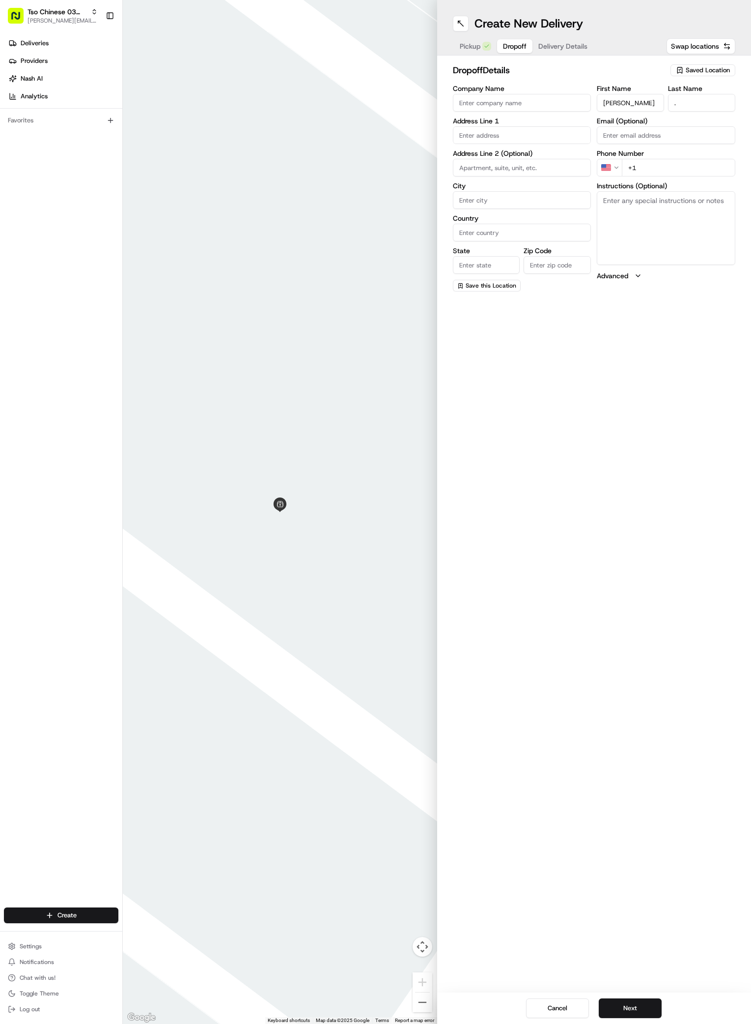
click at [683, 164] on input "+1" at bounding box center [679, 168] width 114 height 18
paste input "530 788 2492"
type input "+1 530 788 2492"
paste input "1414 S Lamar Blvd"
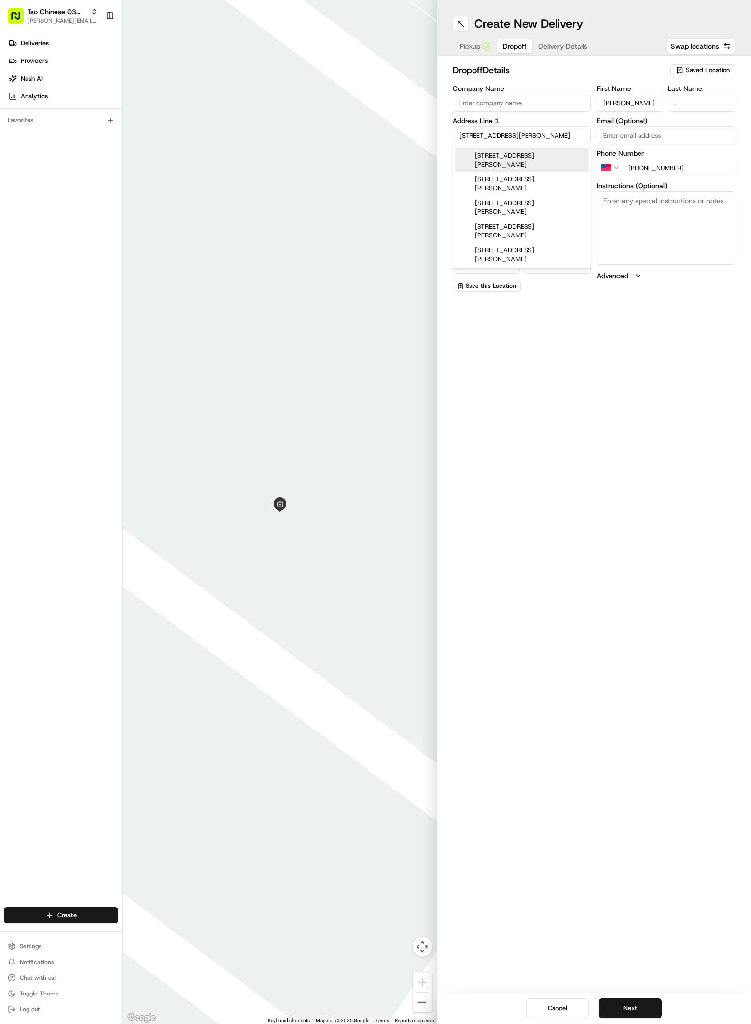
click at [481, 152] on div "1414 S Lamar Blvd, Austin, TX" at bounding box center [523, 160] width 134 height 24
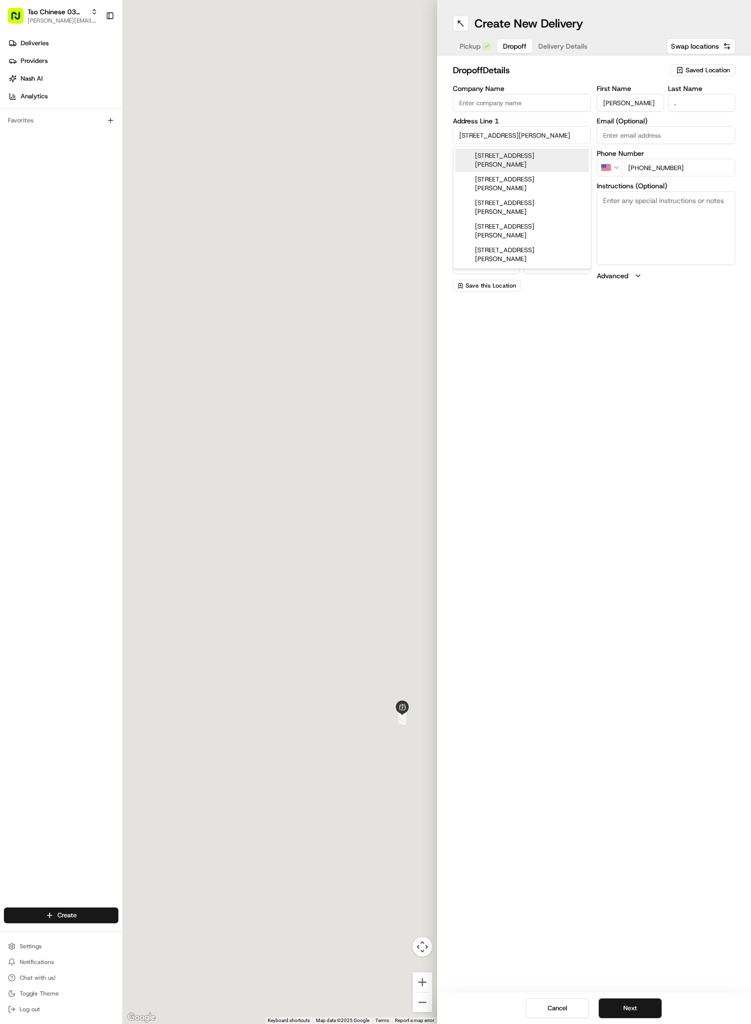
type input "1414 S Lamar Blvd, Austin, TX 78704, USA"
type input "Austin"
type input "United States"
type input "TX"
type input "78704"
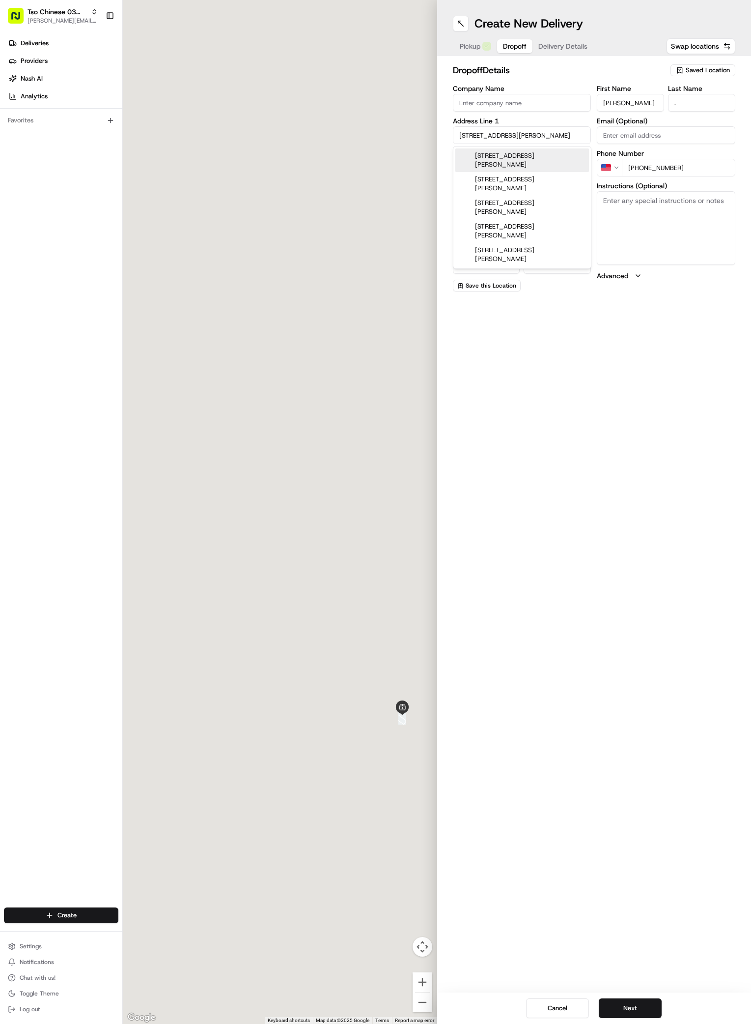
type input "1414 South Lamar Boulevard"
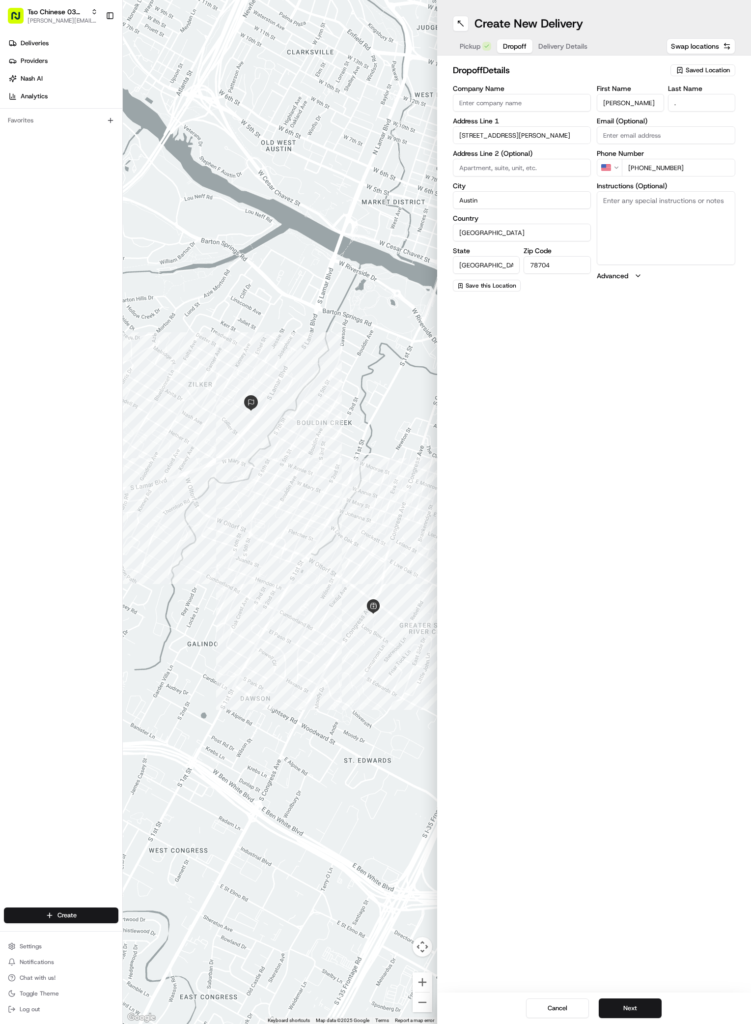
click at [677, 233] on textarea "Instructions (Optional)" at bounding box center [666, 228] width 139 height 74
paste textarea "Park by the office to the left when you first pull into the driveway and I will…"
type textarea "Park by the office to the left when you first pull into the driveway and I will…"
click at [635, 1003] on button "Next" at bounding box center [630, 1008] width 63 height 20
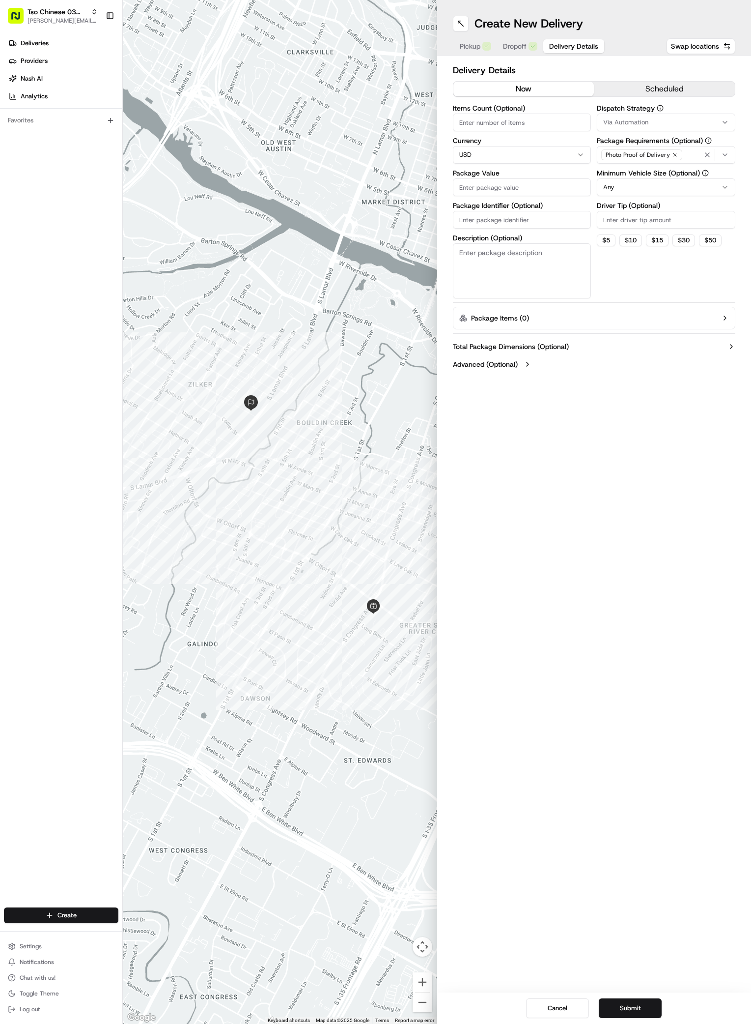
click at [710, 127] on button "Via Automation" at bounding box center [666, 123] width 139 height 18
click at [641, 176] on span "TsoCo Strategy" at bounding box center [673, 176] width 121 height 9
click at [693, 305] on html "Tso Chinese 03 TsoCo antonia@tsochinese.com Toggle Sidebar Deliveries Providers…" at bounding box center [375, 512] width 751 height 1024
click at [672, 154] on icon "button" at bounding box center [675, 155] width 6 height 6
click at [671, 154] on div "Select requirements" at bounding box center [667, 154] width 134 height 9
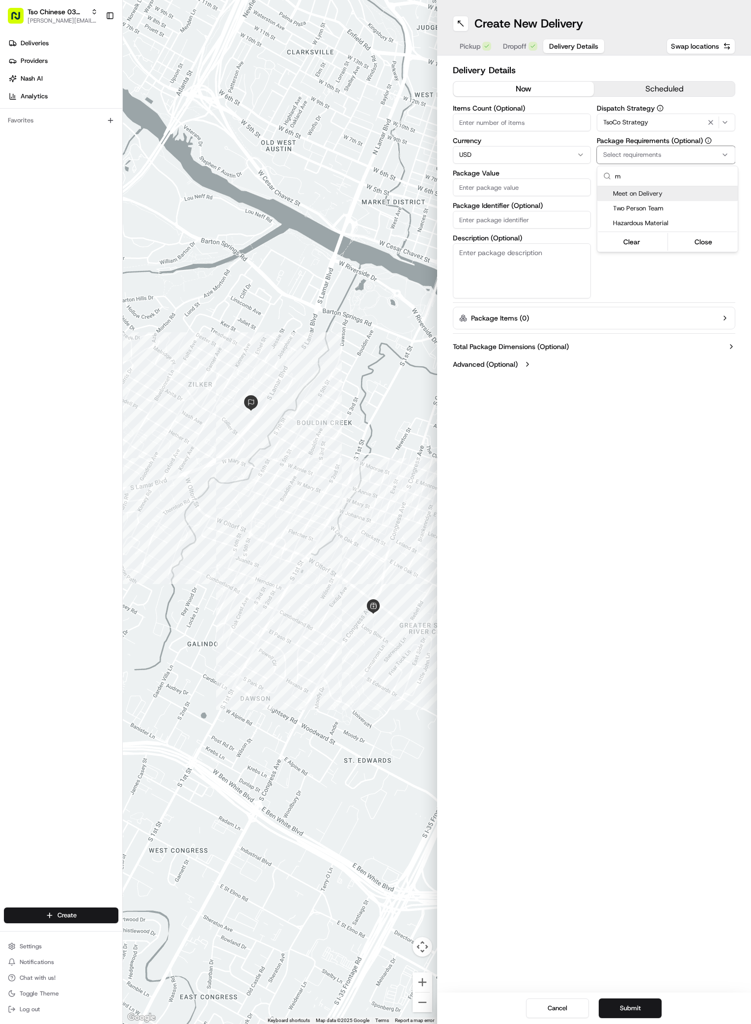
type input "m"
click at [624, 197] on span "Meet on Delivery" at bounding box center [673, 193] width 121 height 9
click at [684, 273] on html "Tso Chinese 03 TsoCo antonia@tsochinese.com Toggle Sidebar Deliveries Providers…" at bounding box center [375, 512] width 751 height 1024
click at [664, 220] on input "Driver Tip (Optional)" at bounding box center [666, 220] width 139 height 18
type input "2"
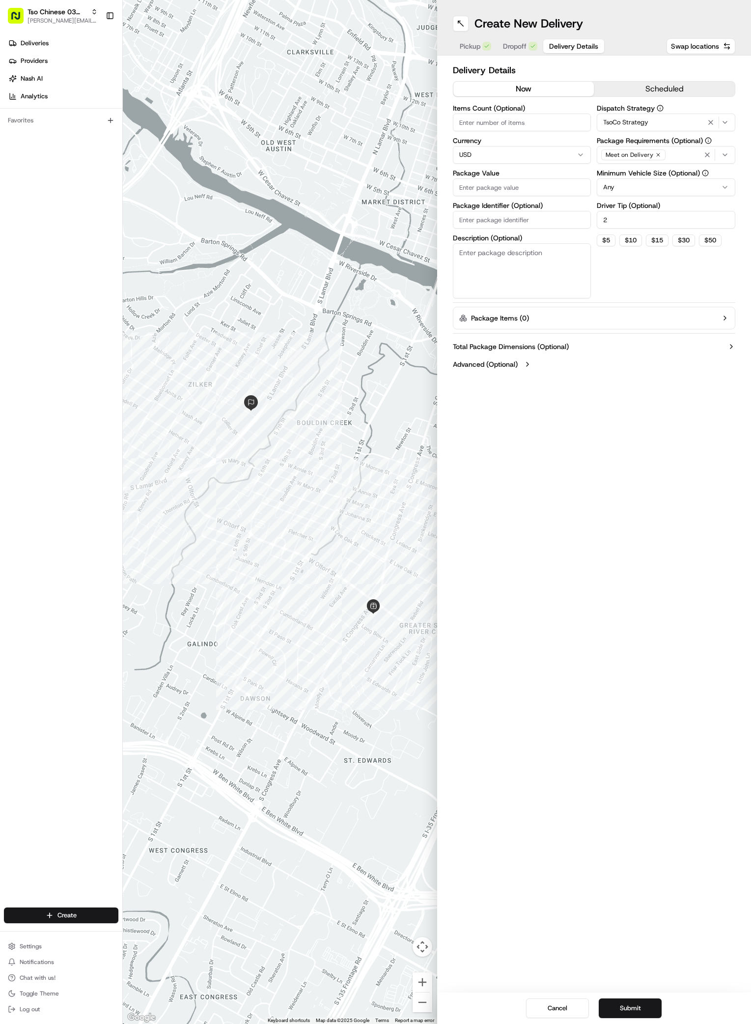
click at [536, 186] on input "Package Value" at bounding box center [522, 187] width 139 height 18
click at [511, 193] on input "Package Value" at bounding box center [522, 187] width 139 height 18
type input "46.39"
click at [516, 221] on input "Package Identifier (Optional)" at bounding box center [522, 220] width 139 height 18
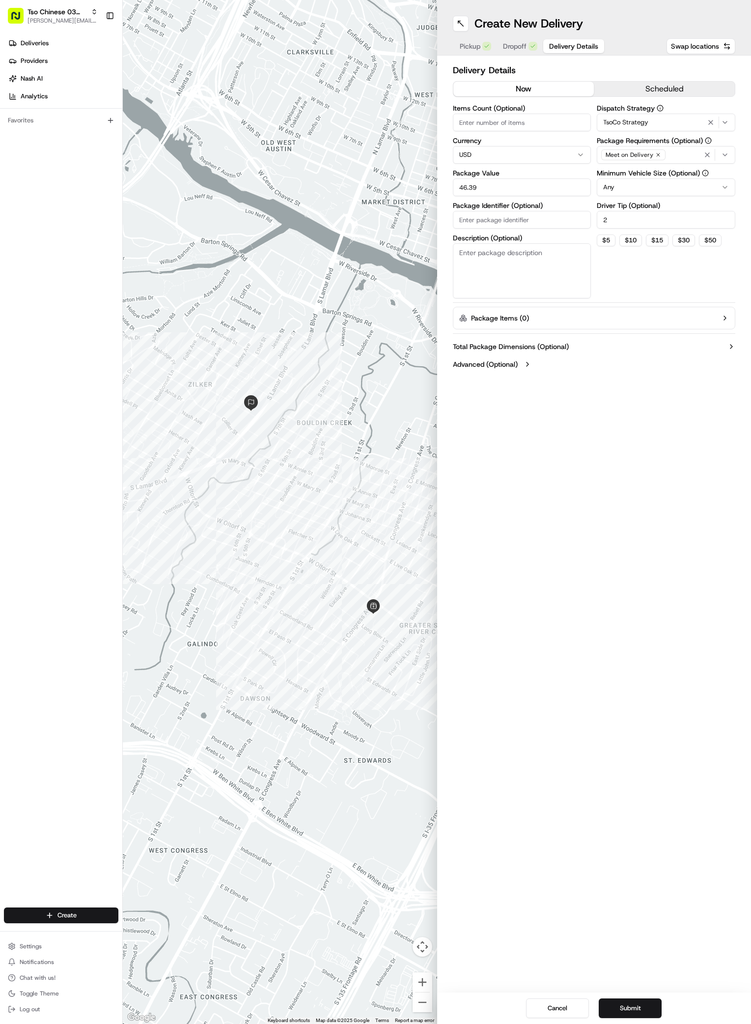
paste input "#JXCDJ2Q"
type input "#JXCDJ2Q"
click at [625, 1006] on button "Submit" at bounding box center [630, 1008] width 63 height 20
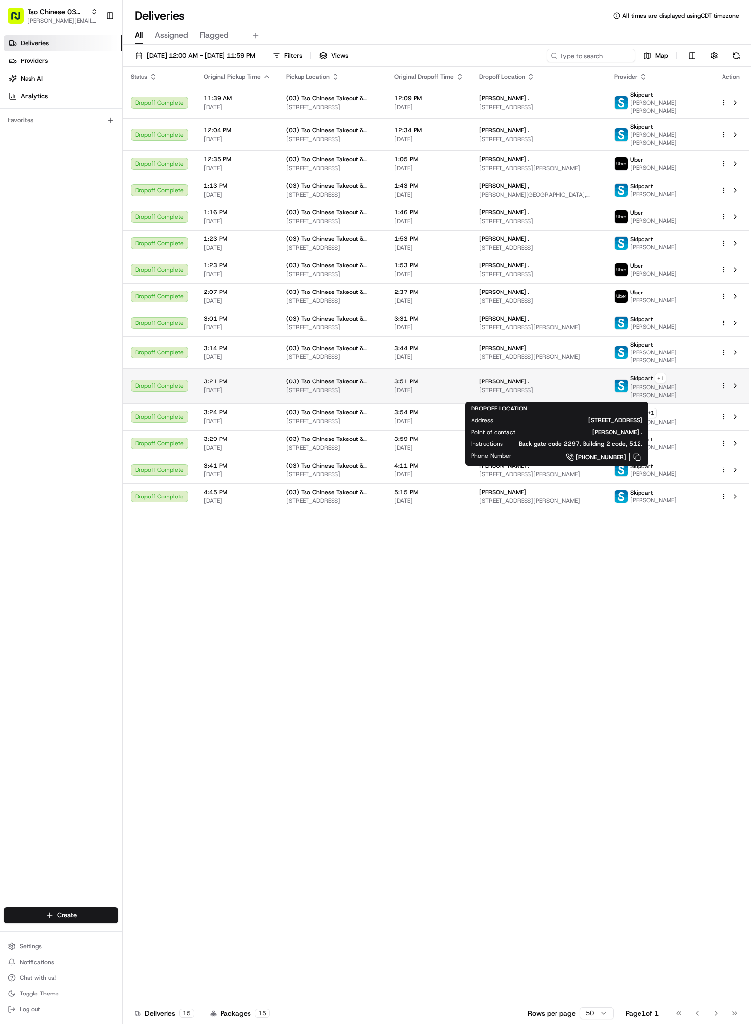
click at [556, 391] on div "Jennifer Burgess . 2405 Montopolis Dr #2124, Austin, TX 78741, USA" at bounding box center [539, 385] width 119 height 17
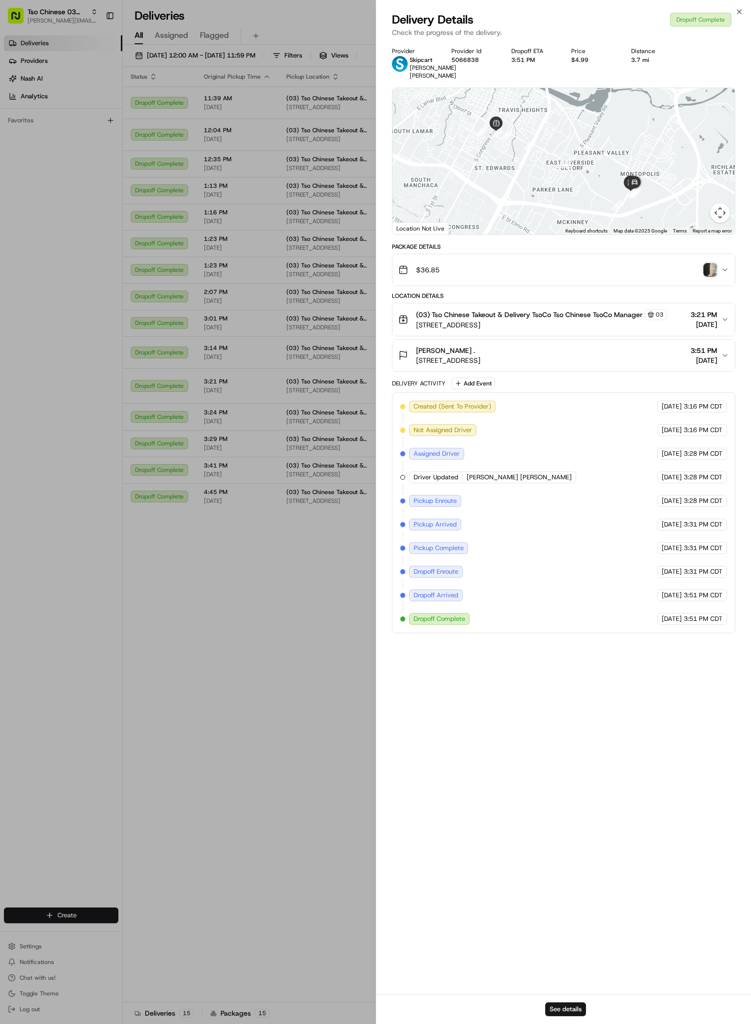
click at [710, 277] on img "button" at bounding box center [711, 270] width 14 height 14
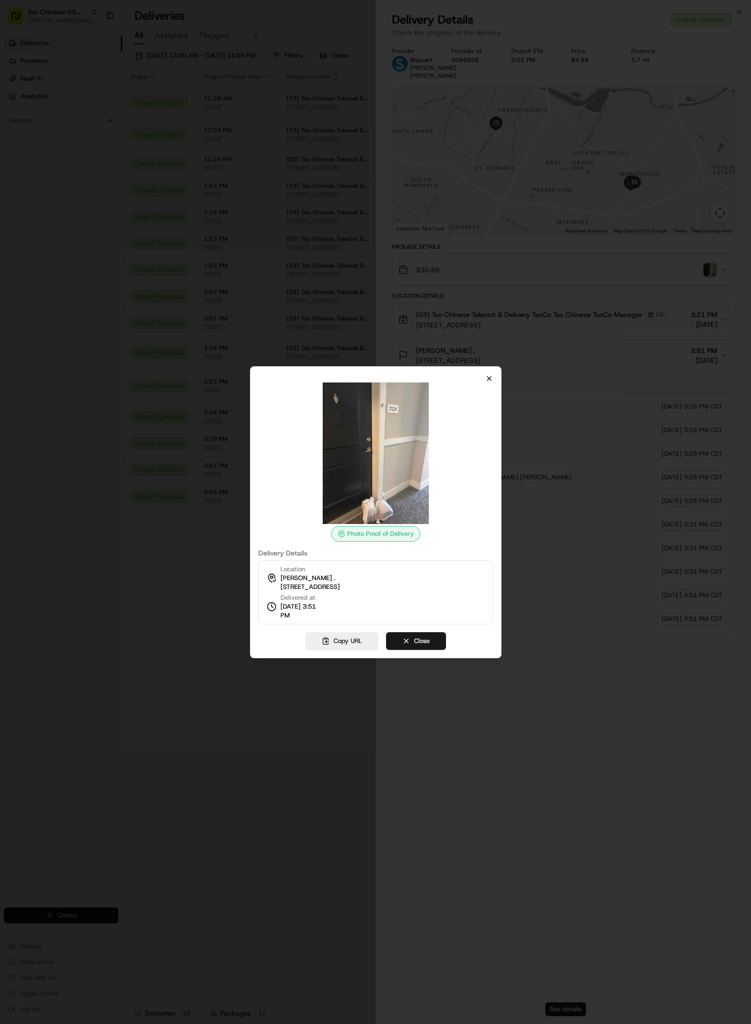
click at [489, 379] on icon "button" at bounding box center [490, 378] width 8 height 8
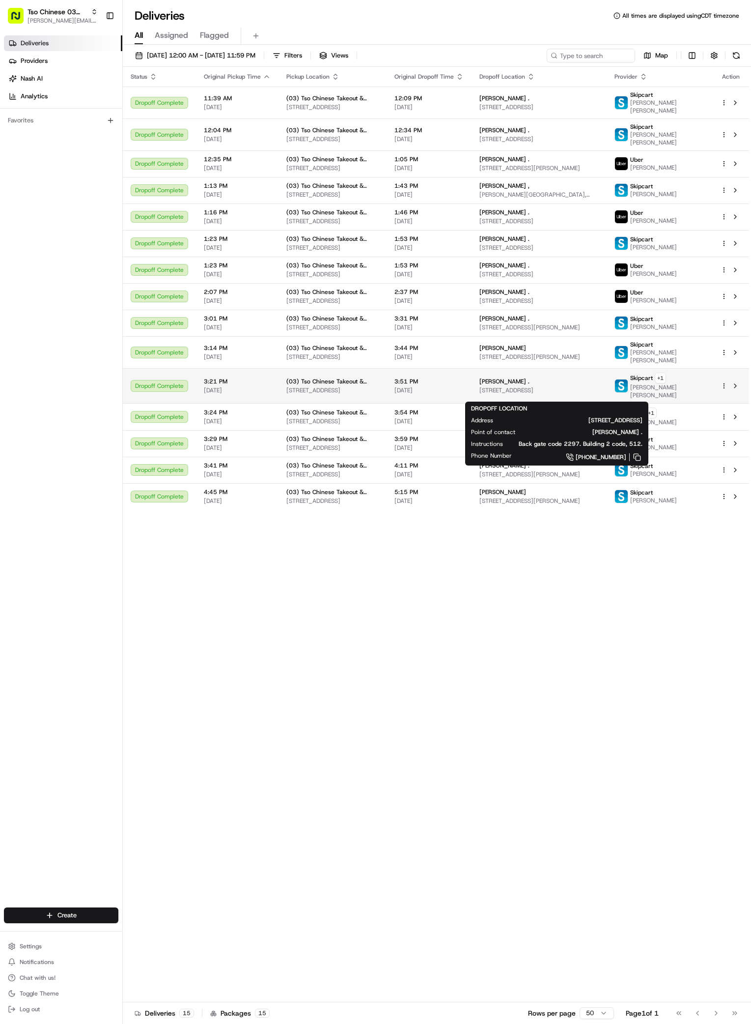
click at [599, 385] on div "Jennifer Burgess ." at bounding box center [539, 381] width 119 height 8
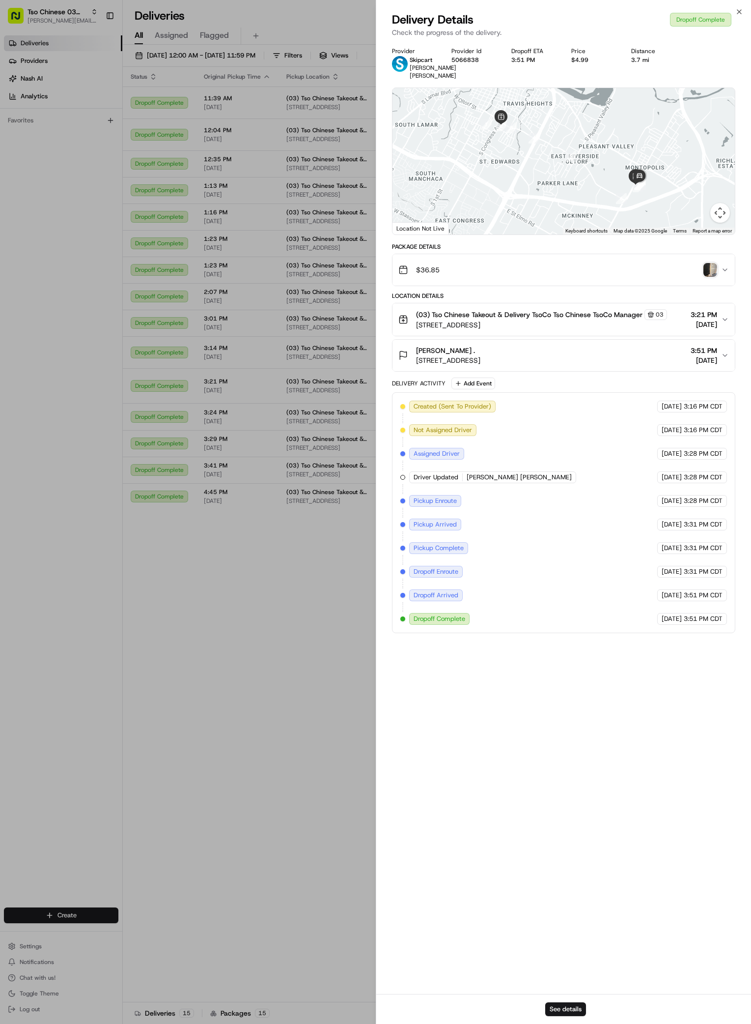
click at [712, 277] on img "button" at bounding box center [711, 270] width 14 height 14
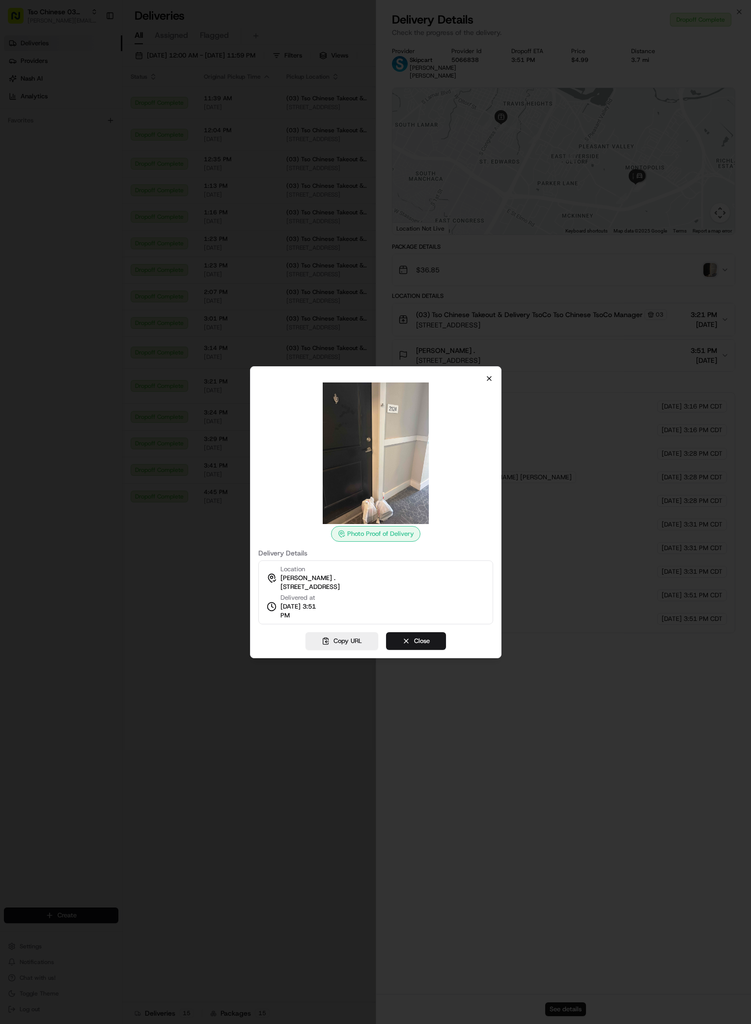
click at [489, 380] on icon "button" at bounding box center [490, 378] width 8 height 8
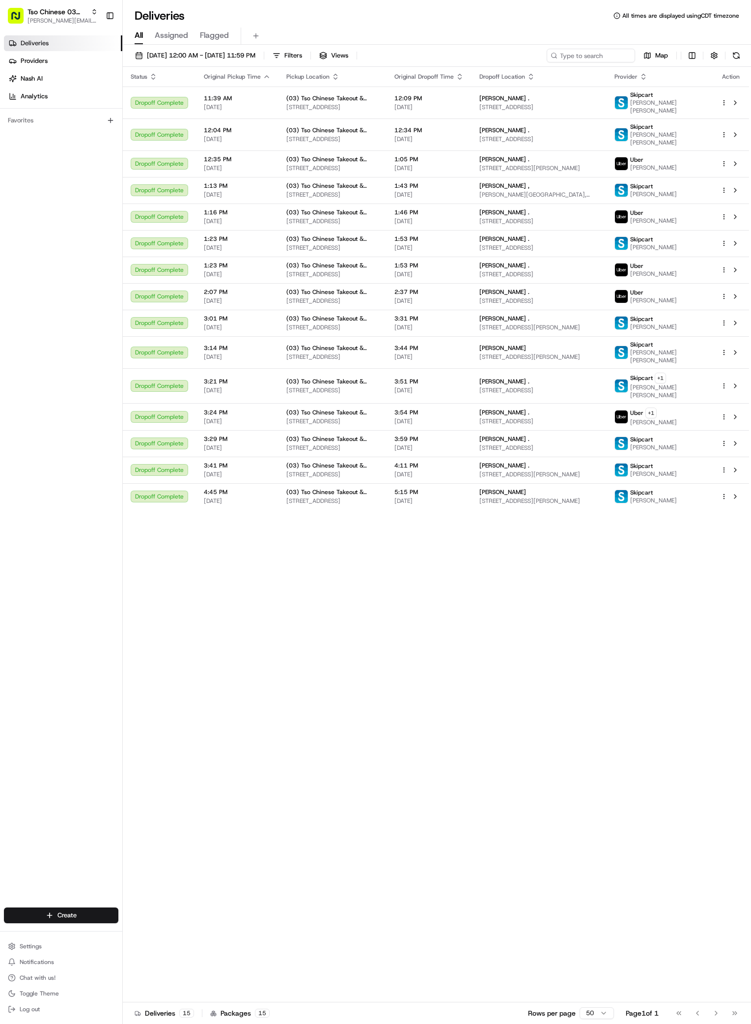
click at [674, 658] on div "Status Original Pickup Time Pickup Location Original Dropoff Time Dropoff Locat…" at bounding box center [436, 534] width 627 height 935
click at [515, 695] on div "Status Original Pickup Time Pickup Location Original Dropoff Time Dropoff Locat…" at bounding box center [436, 534] width 627 height 935
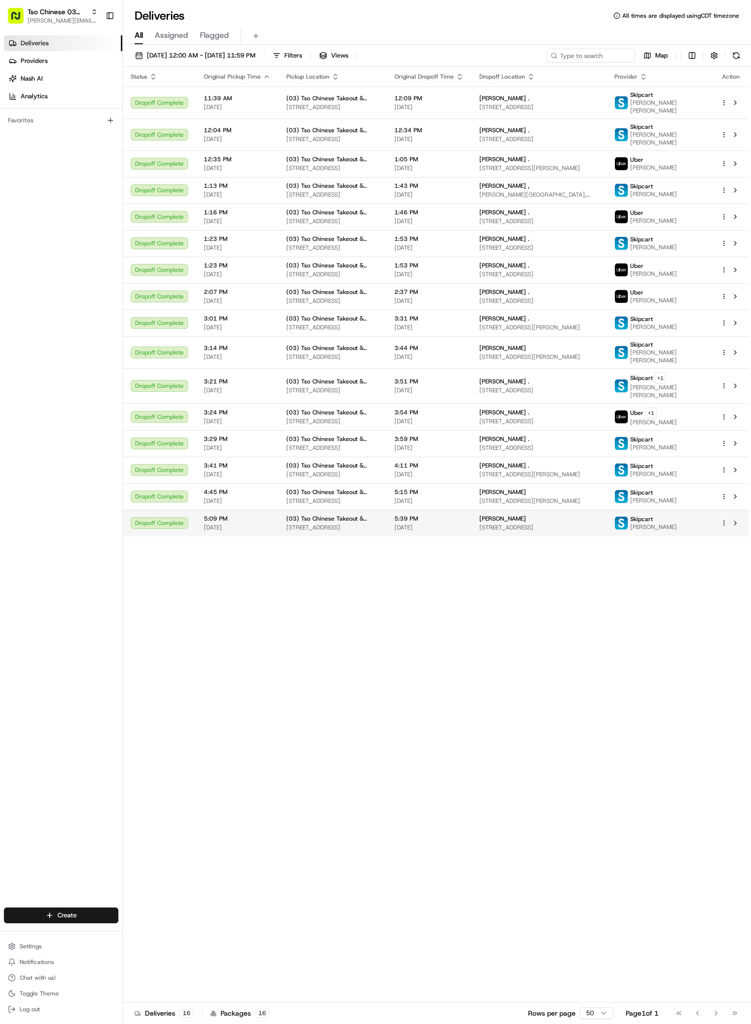
click at [512, 522] on span "Savannah Sandoval" at bounding box center [503, 519] width 47 height 8
click at [45, 914] on html "Tso Chinese 03 TsoCo antonia@tsochinese.com Toggle Sidebar Deliveries Providers…" at bounding box center [375, 512] width 751 height 1024
click at [141, 927] on link "Delivery" at bounding box center [178, 933] width 110 height 18
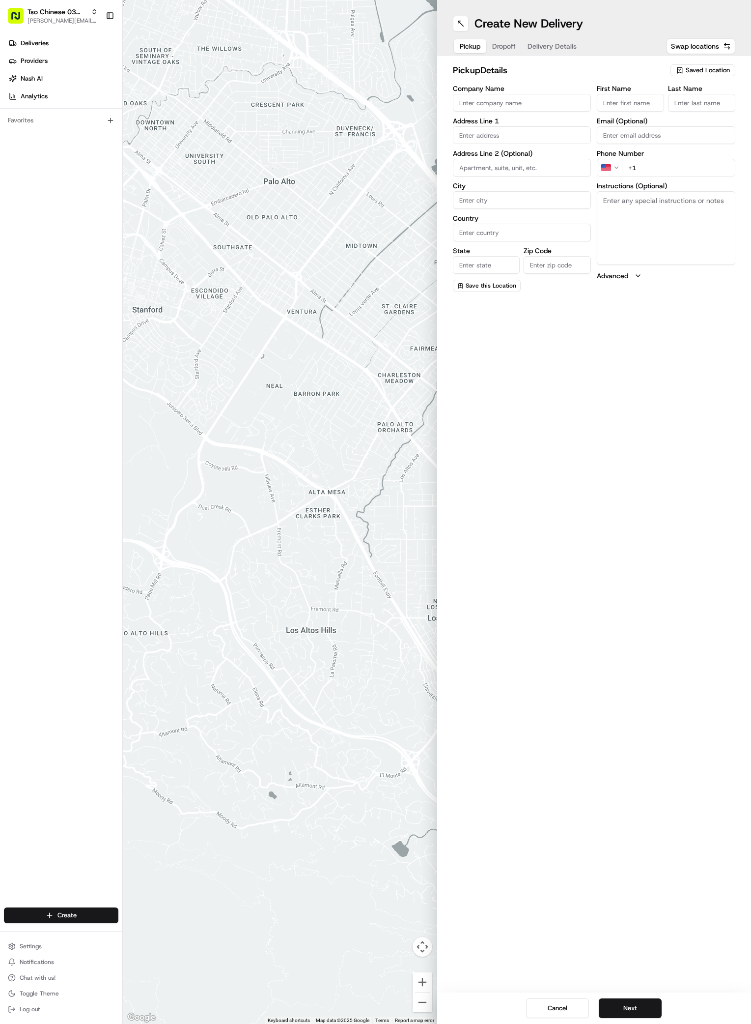
click at [718, 72] on span "Saved Location" at bounding box center [708, 70] width 44 height 9
click at [675, 106] on span "(03) Tso Chinese Takeout & Delivery TsoCo (03)" at bounding box center [686, 112] width 121 height 18
type input "(03) Tso Chinese Takeout & Delivery TsoCo"
type input "Ste F"
type input "Austin"
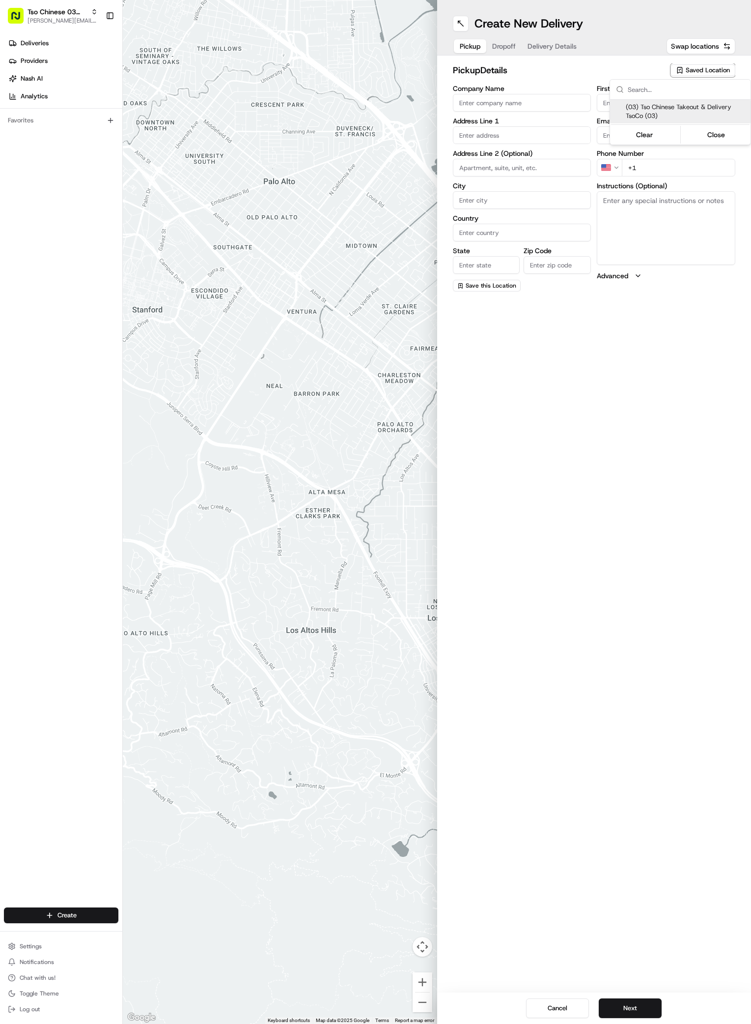
type input "US"
type input "TX"
type input "78704"
type input "Tso Chinese"
type input "TsoCo Manager"
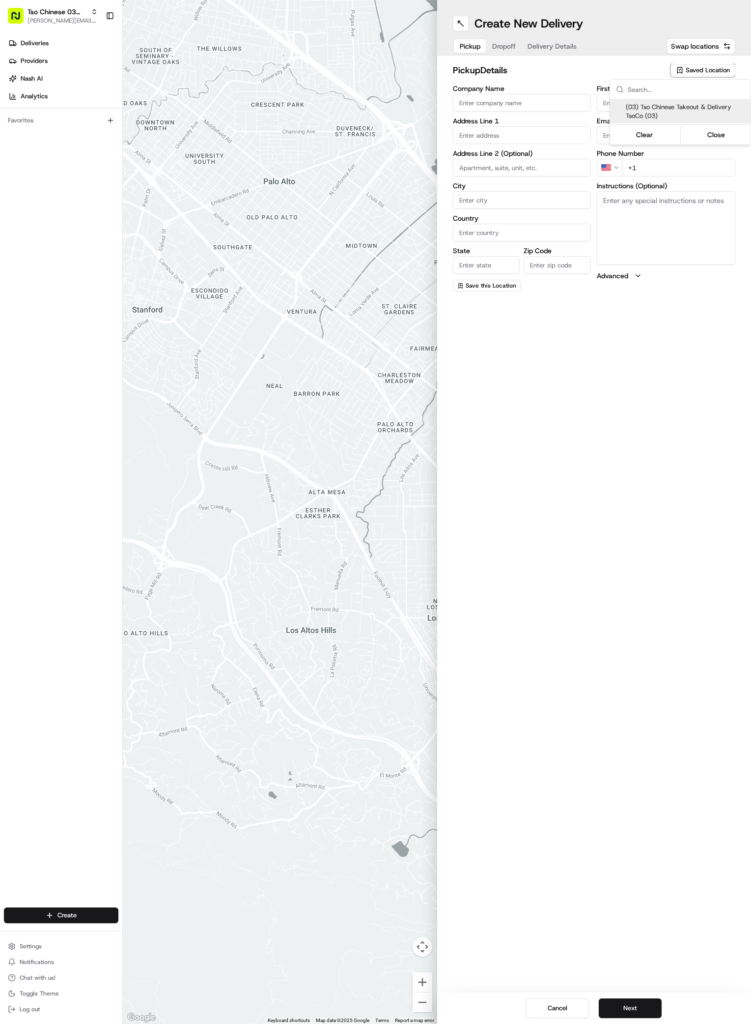
type input "tsocostore@tsochinese.com"
type input "+1 512 428 4445"
type textarea "Submit a picture displaying address & food as Proof of Delivery. Envía una foto…"
type input "2407 S Congress Ave"
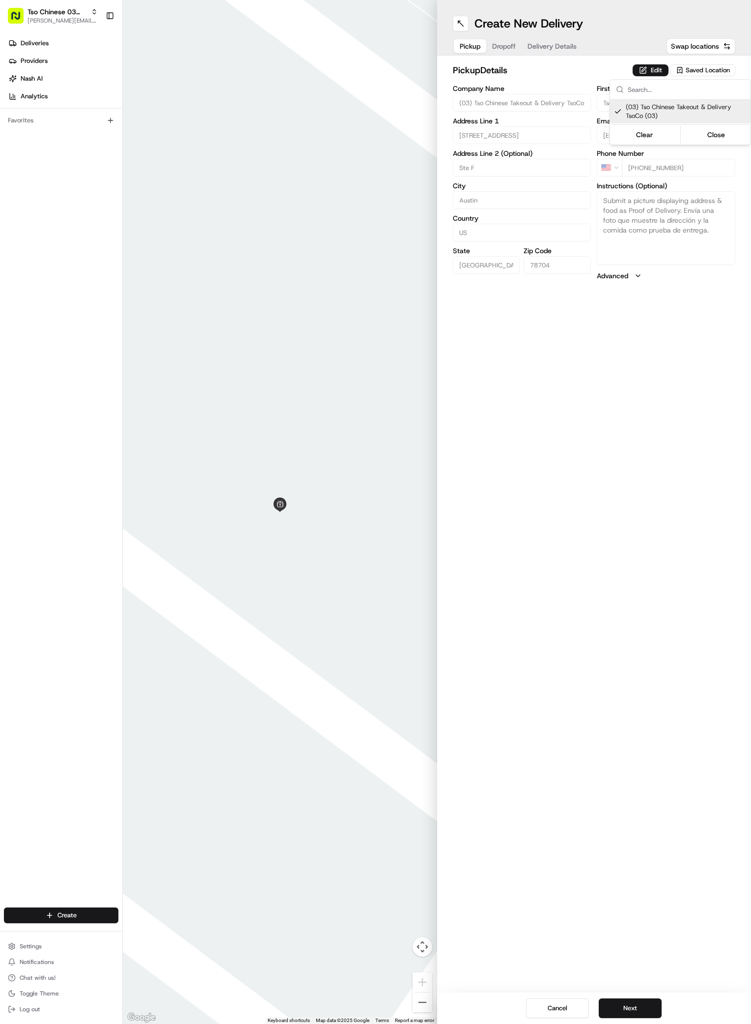
click at [662, 438] on html "Tso Chinese 03 TsoCo antonia@tsochinese.com Toggle Sidebar Deliveries Providers…" at bounding box center [375, 512] width 751 height 1024
click at [621, 1007] on button "Next" at bounding box center [630, 1008] width 63 height 20
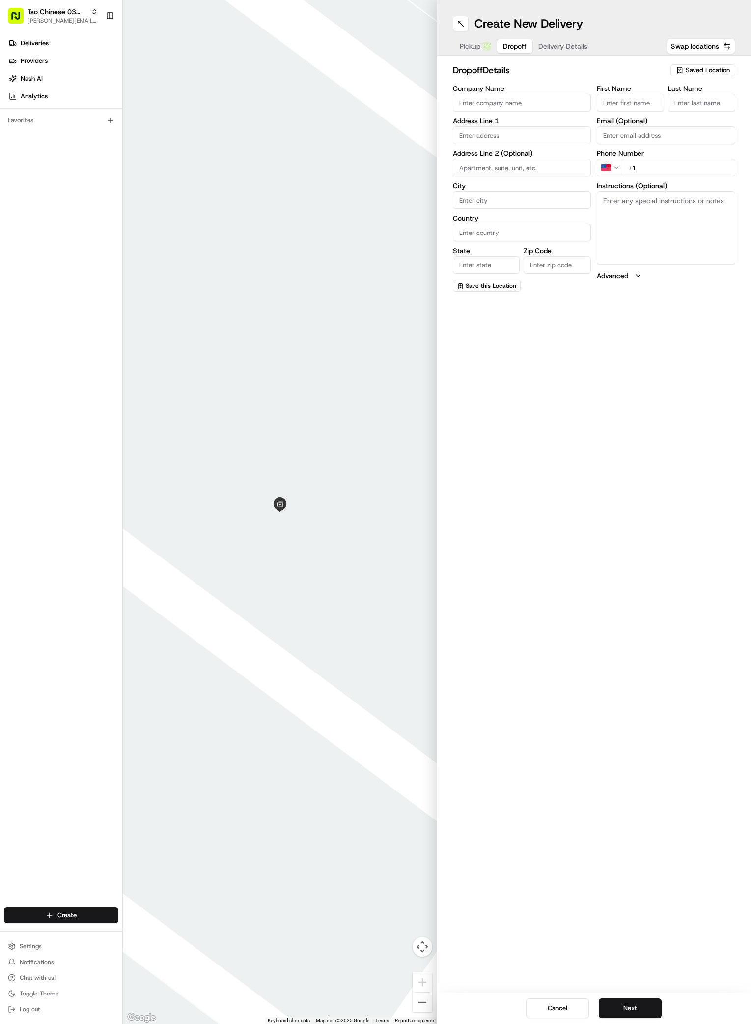
paste input "Kellie Callahan"
type input "Kellie Callahan"
type input "."
paste input "915 333 2322"
type input "+1 915 333 2322"
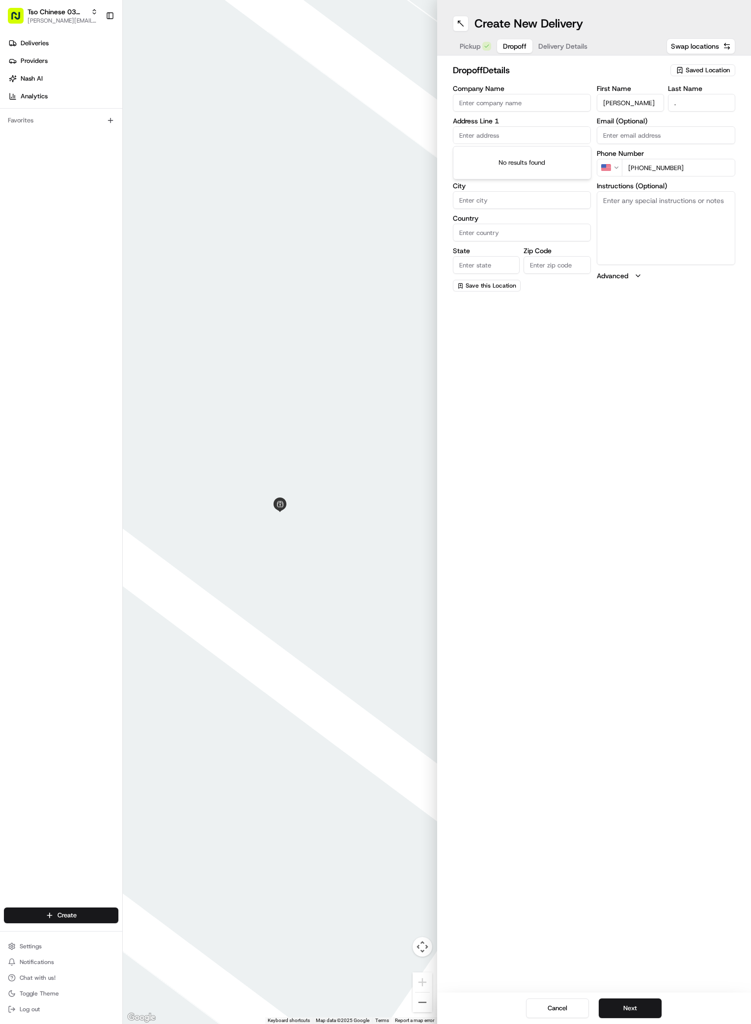
paste input "2207 Wickersham Ln"
click at [485, 152] on div "2207 Wickersham Ln, Austin, TX" at bounding box center [523, 160] width 134 height 24
type input "2207 Wickersham Ln, Austin, TX 78741, USA"
type input "Austin"
type input "United States"
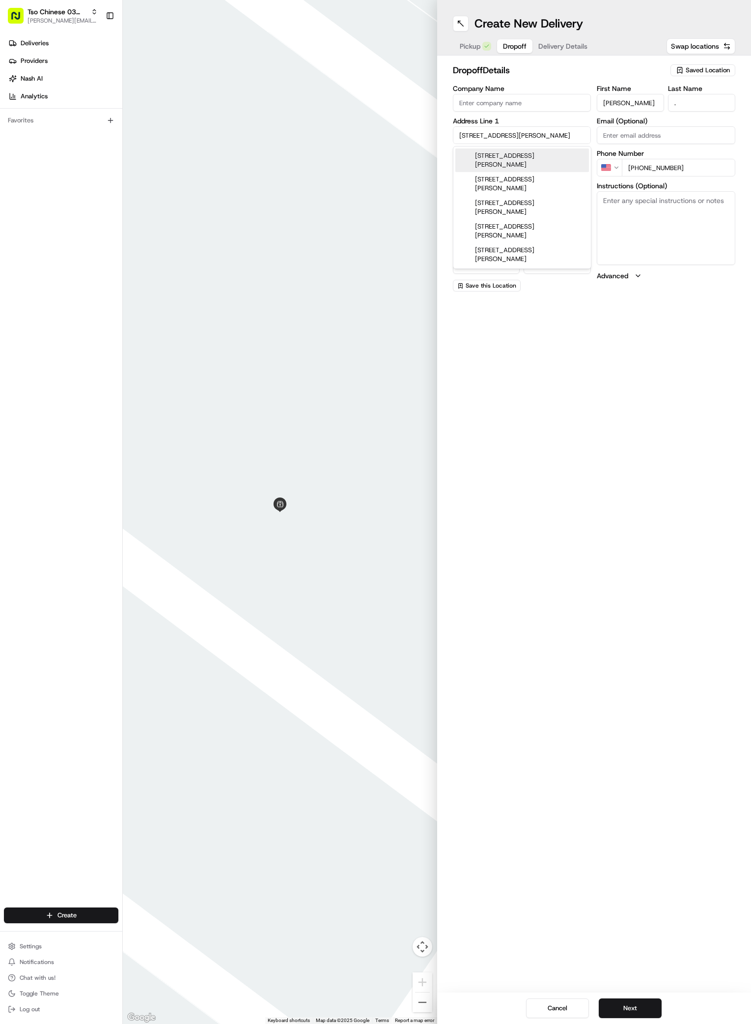
type input "TX"
type input "78741"
type input "2207 Wickersham Lane"
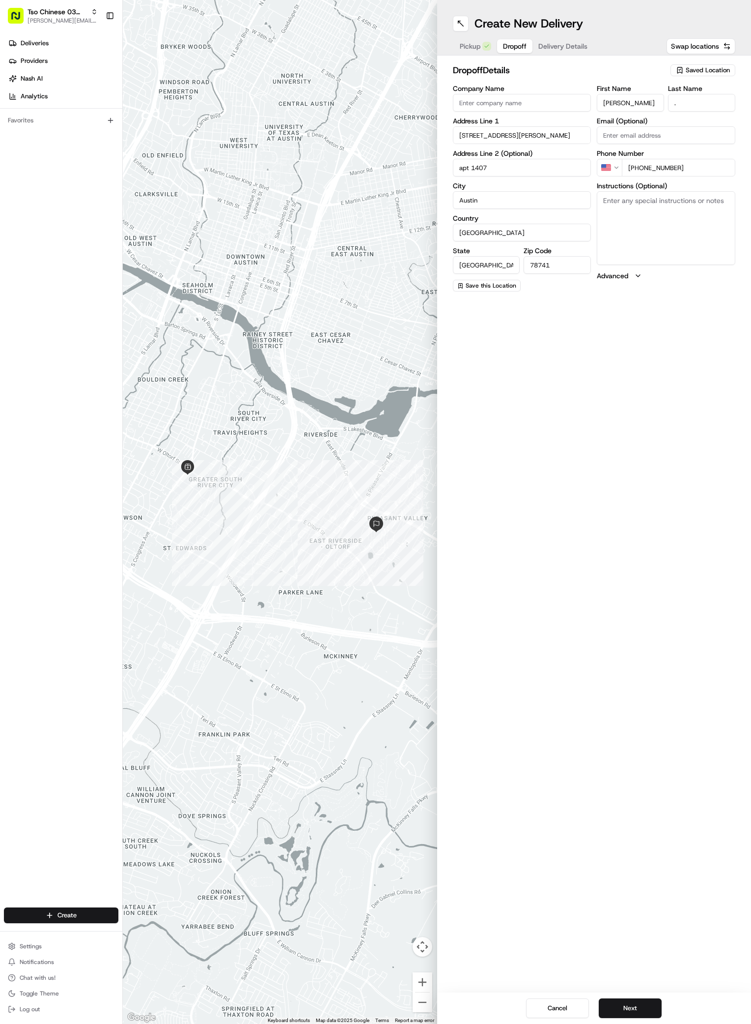
type input "apt 1407"
click at [644, 252] on textarea "Instructions (Optional)" at bounding box center [666, 228] width 139 height 74
paste textarea "Building 14, first floor apartment, apartment 1407 On the side with the fence l…"
type textarea "Building 14, first floor apartment, apartment 1407 On the side with the fence l…"
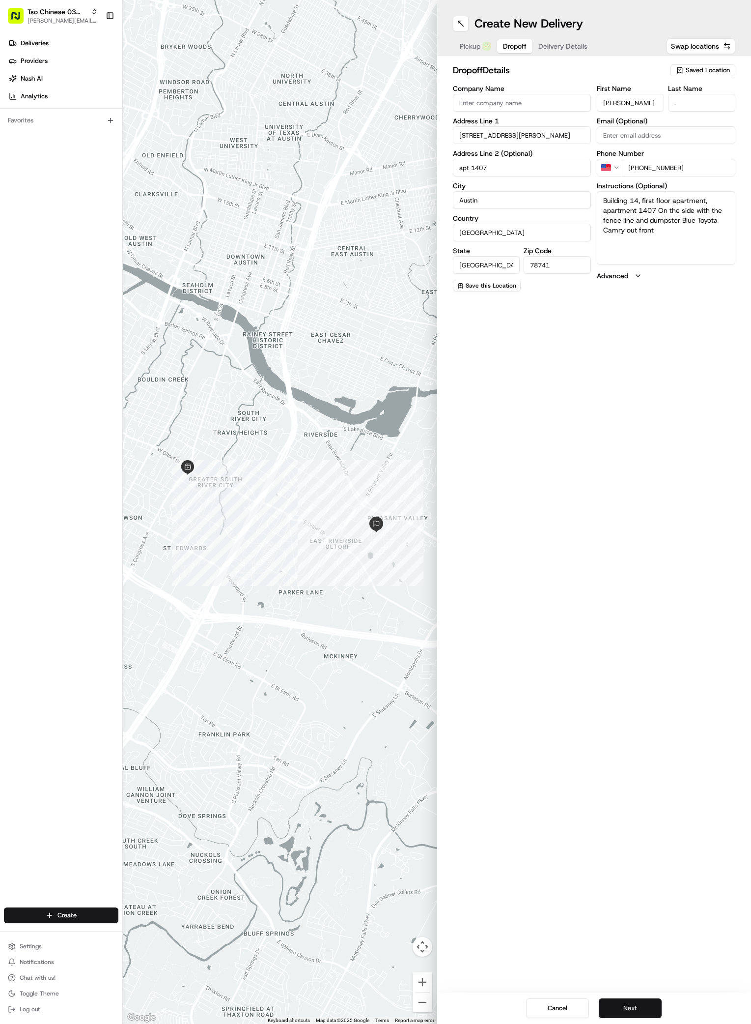
click at [636, 1002] on button "Next" at bounding box center [630, 1008] width 63 height 20
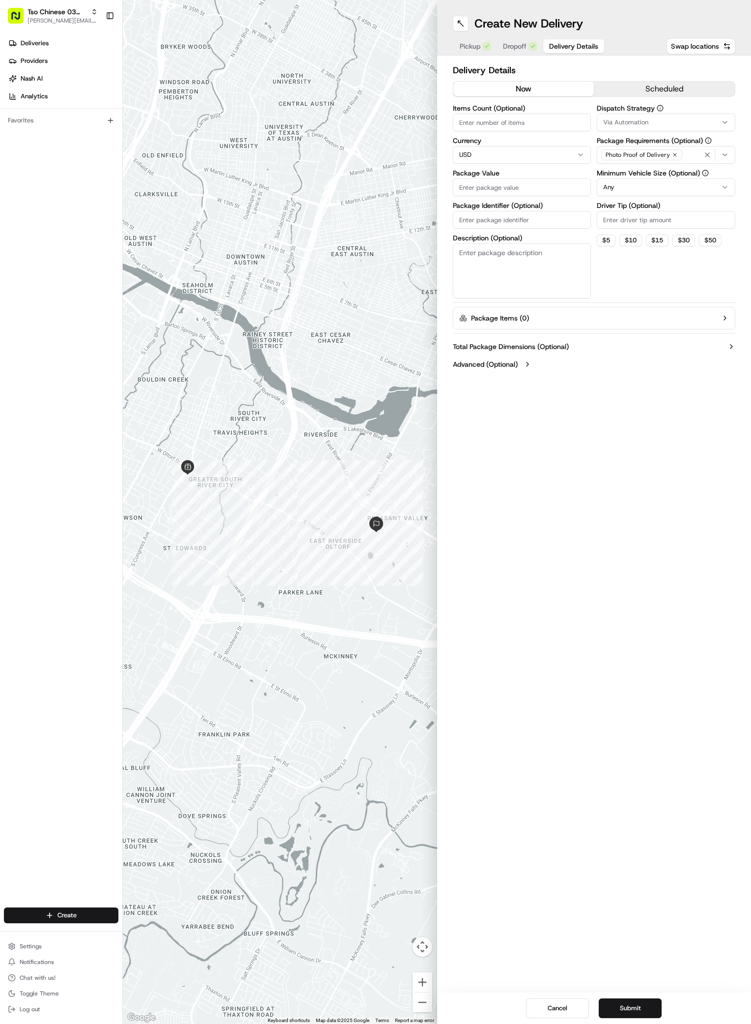
click at [723, 119] on icon "button" at bounding box center [725, 122] width 8 height 8
click at [671, 181] on div "TsoCo Strategy" at bounding box center [668, 176] width 141 height 15
click at [673, 285] on html "Tso Chinese 03 TsoCo antonia@tsochinese.com Toggle Sidebar Deliveries Providers…" at bounding box center [375, 512] width 751 height 1024
click at [672, 153] on icon "button" at bounding box center [675, 155] width 6 height 6
click at [671, 153] on div "Select requirements" at bounding box center [667, 154] width 134 height 9
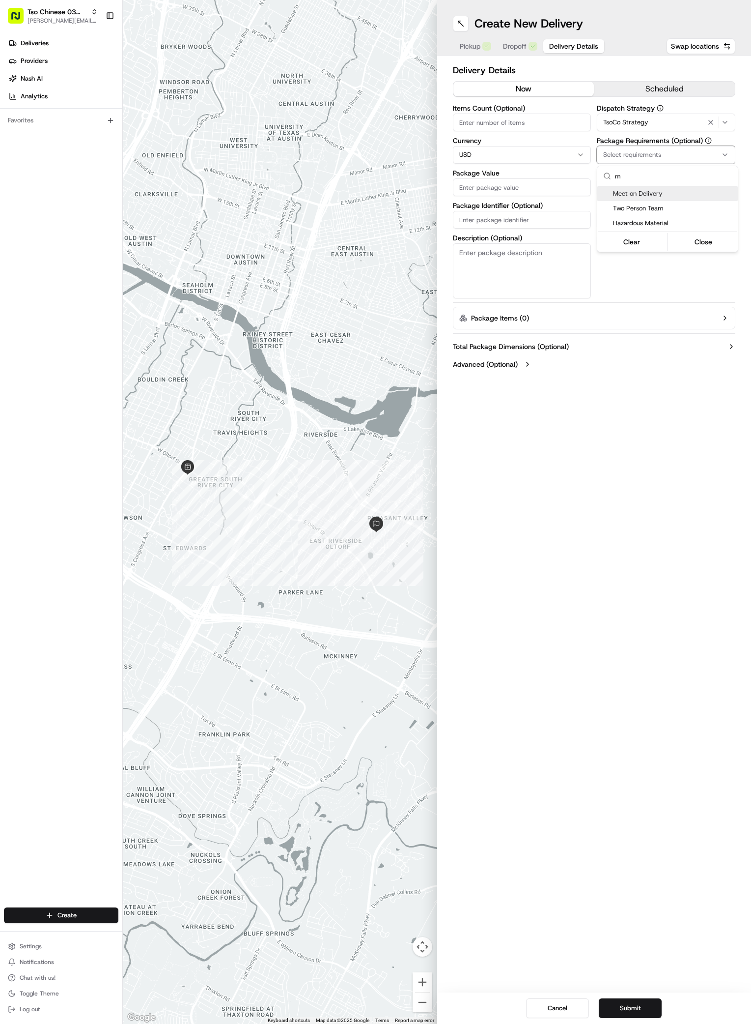
type input "m"
click at [623, 196] on span "Meet on Delivery" at bounding box center [673, 193] width 121 height 9
click at [675, 274] on html "Tso Chinese 03 TsoCo antonia@tsochinese.com Toggle Sidebar Deliveries Providers…" at bounding box center [375, 512] width 751 height 1024
click at [658, 213] on input "Driver Tip (Optional)" at bounding box center [666, 220] width 139 height 18
type input "2"
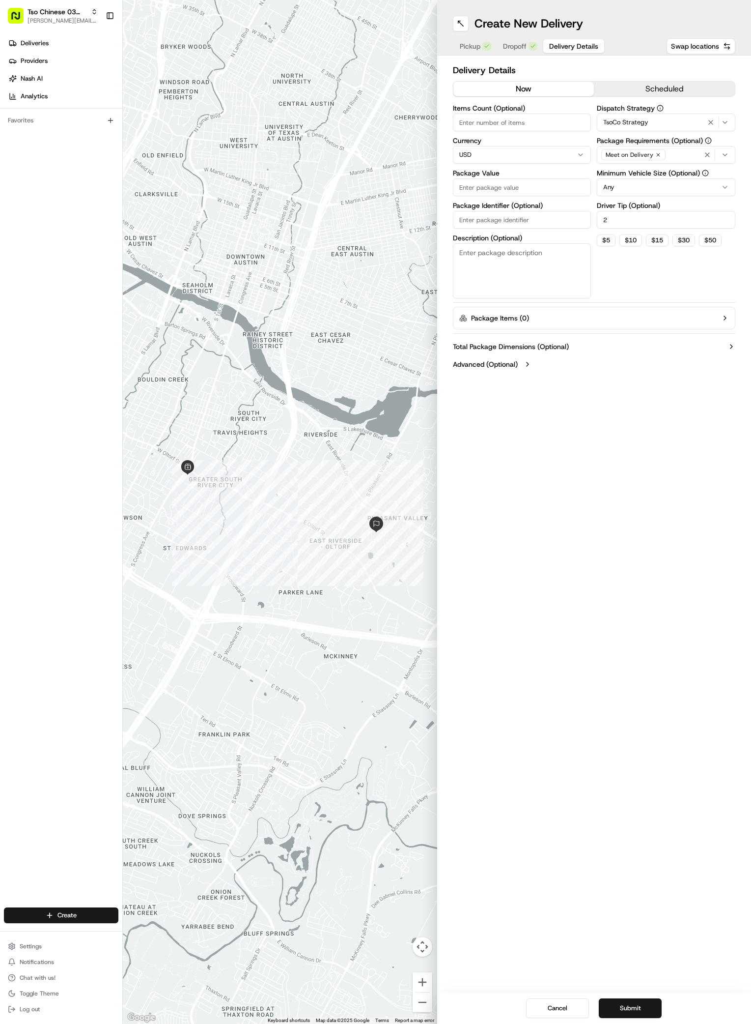
click at [502, 185] on input "Package Value" at bounding box center [522, 187] width 139 height 18
type input "41.03"
click at [507, 217] on input "Package Identifier (Optional)" at bounding box center [522, 220] width 139 height 18
paste input "#L2E2XRW"
type input "#L2E2XRW"
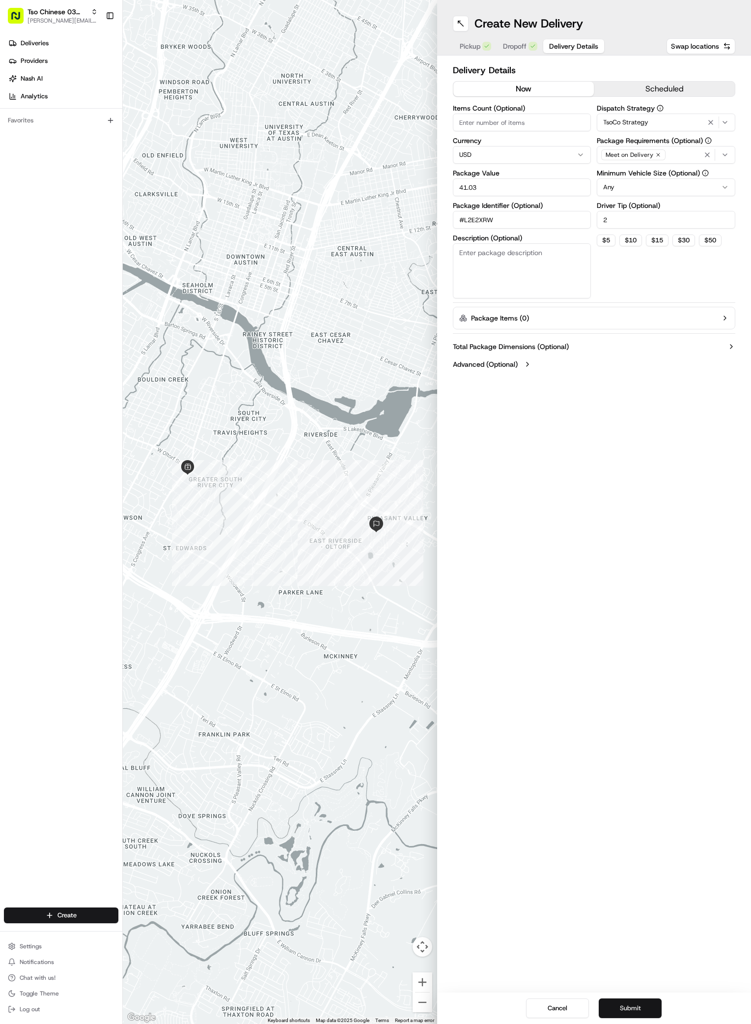
click at [647, 1011] on button "Submit" at bounding box center [630, 1008] width 63 height 20
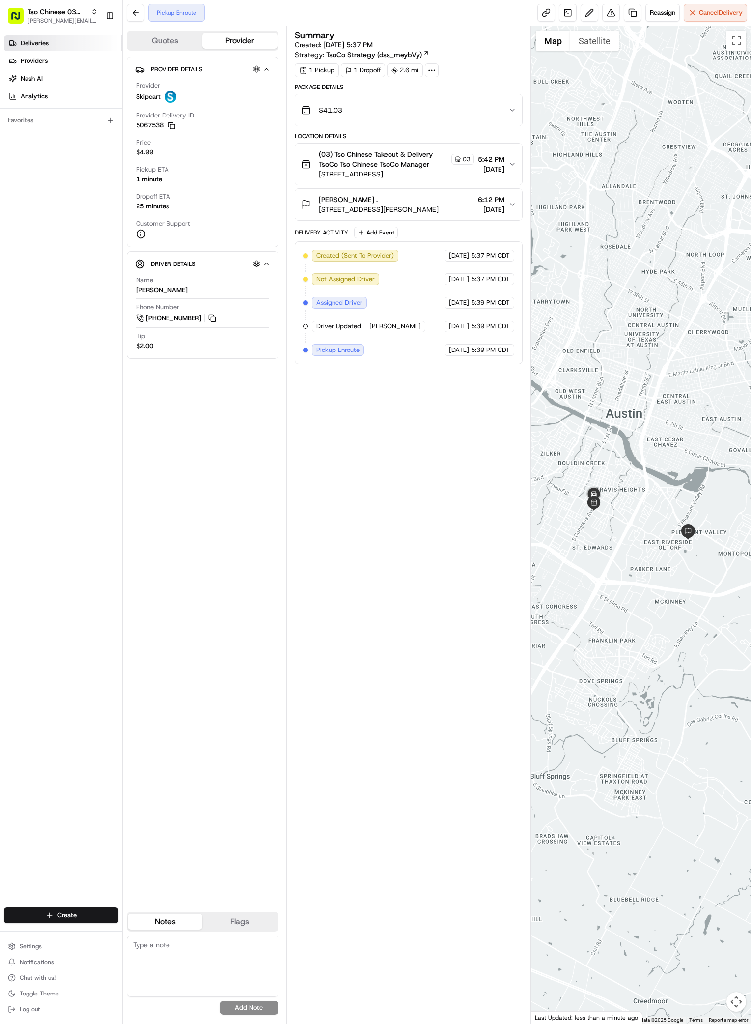
click at [42, 39] on span "Deliveries" at bounding box center [35, 43] width 28 height 9
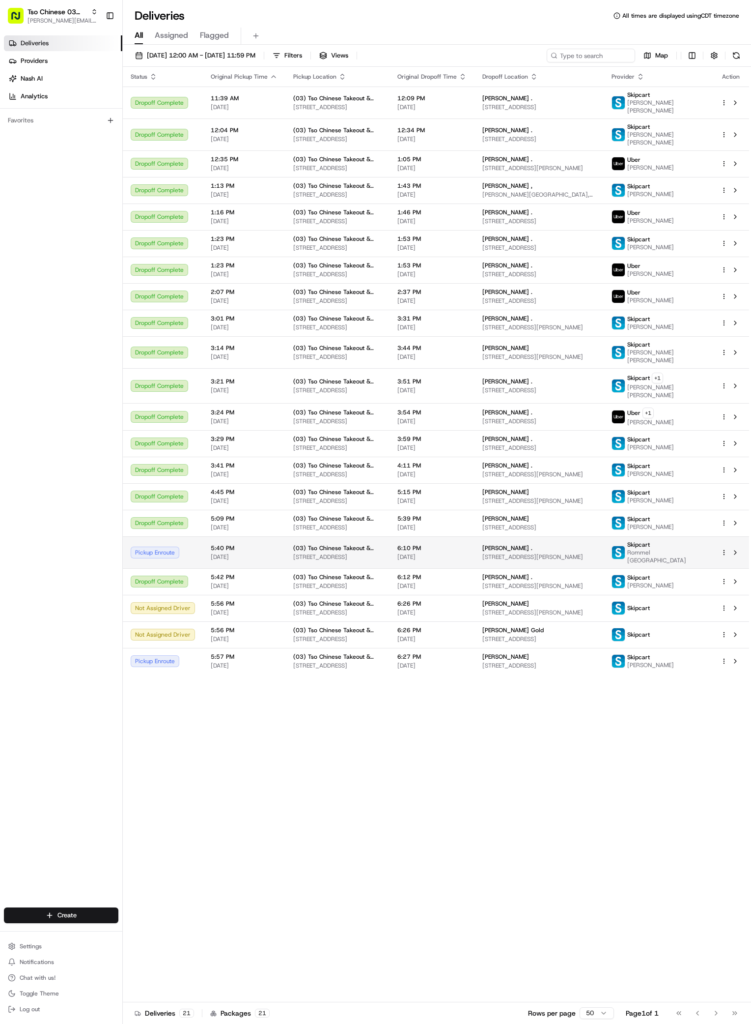
click at [546, 552] on div "Cody Gruenwald ." at bounding box center [540, 548] width 114 height 8
click at [518, 771] on div "Status Original Pickup Time Pickup Location Original Dropoff Time Dropoff Locat…" at bounding box center [436, 534] width 627 height 935
click at [81, 24] on span "[PERSON_NAME][EMAIL_ADDRESS][DOMAIN_NAME]" at bounding box center [63, 21] width 70 height 8
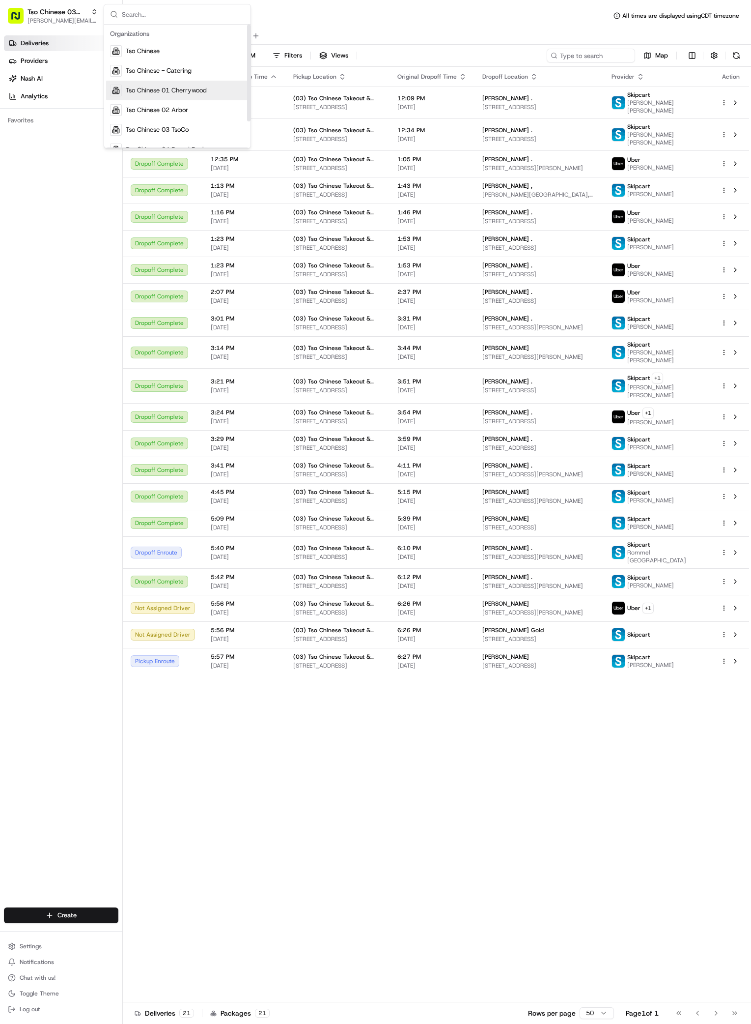
click at [175, 90] on span "Tso Chinese 01 Cherrywood" at bounding box center [166, 90] width 81 height 9
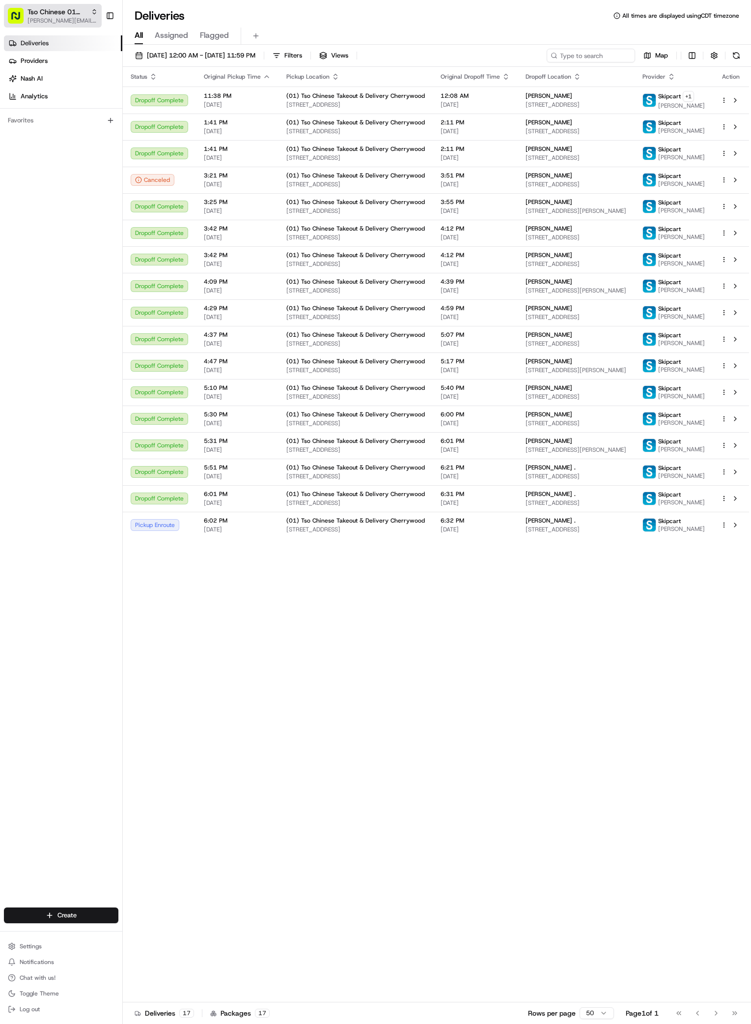
click at [85, 20] on span "[PERSON_NAME][EMAIL_ADDRESS][DOMAIN_NAME]" at bounding box center [63, 21] width 70 height 8
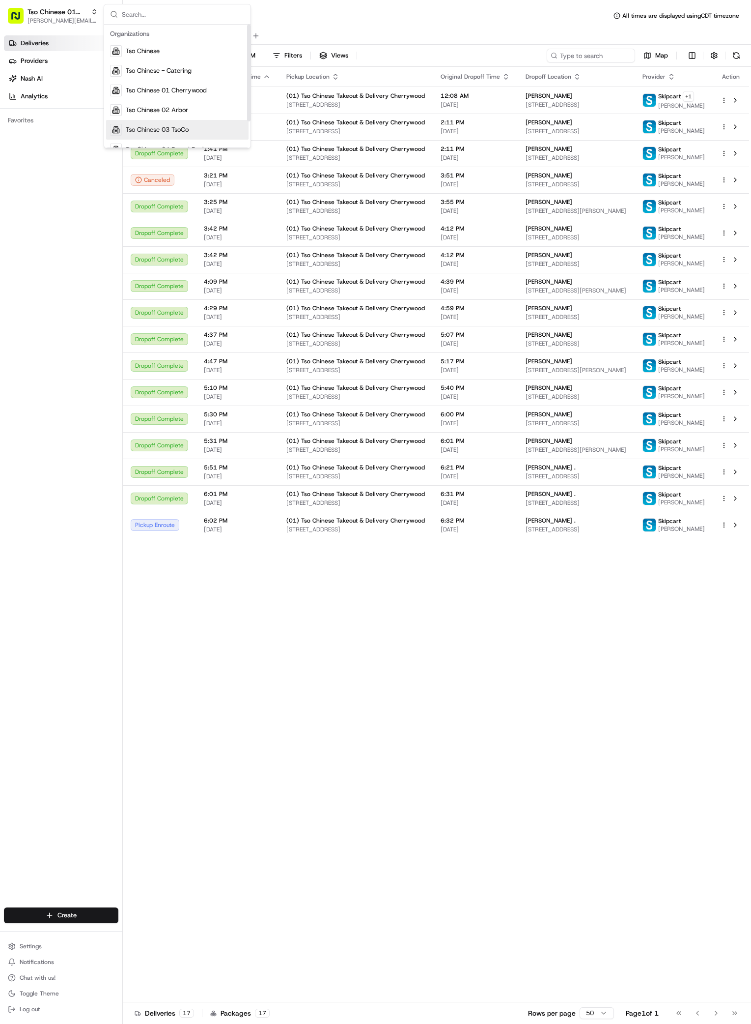
click at [170, 135] on div "Tso Chinese 03 TsoCo" at bounding box center [177, 130] width 143 height 20
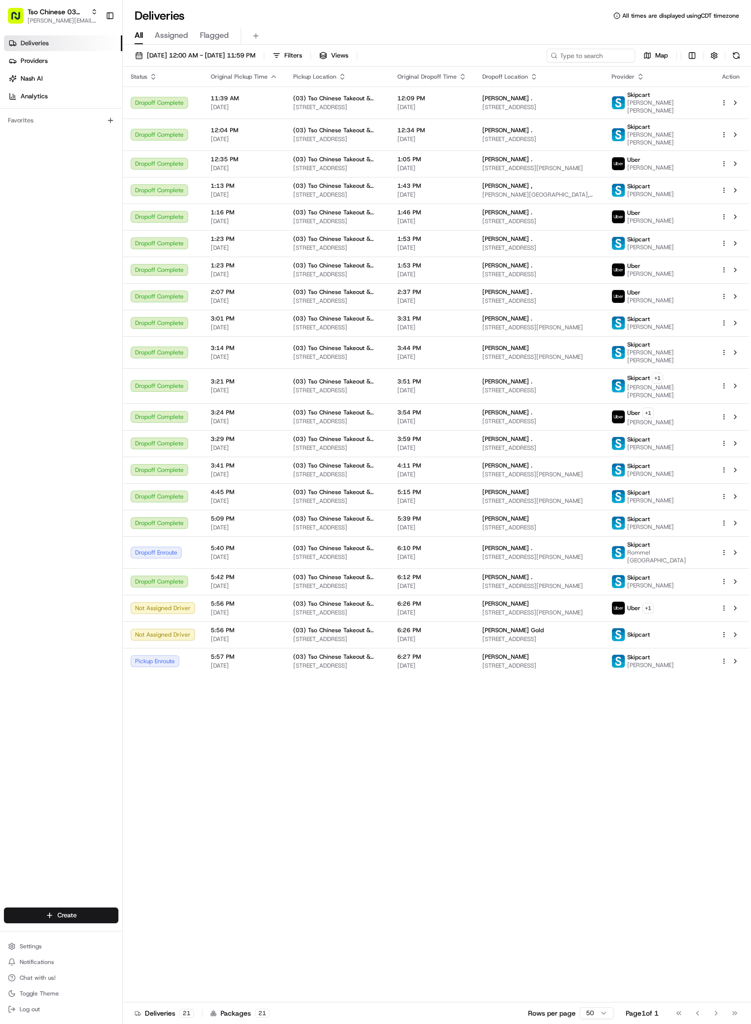
click at [546, 853] on div "Status Original Pickup Time Pickup Location Original Dropoff Time Dropoff Locat…" at bounding box center [436, 534] width 627 height 935
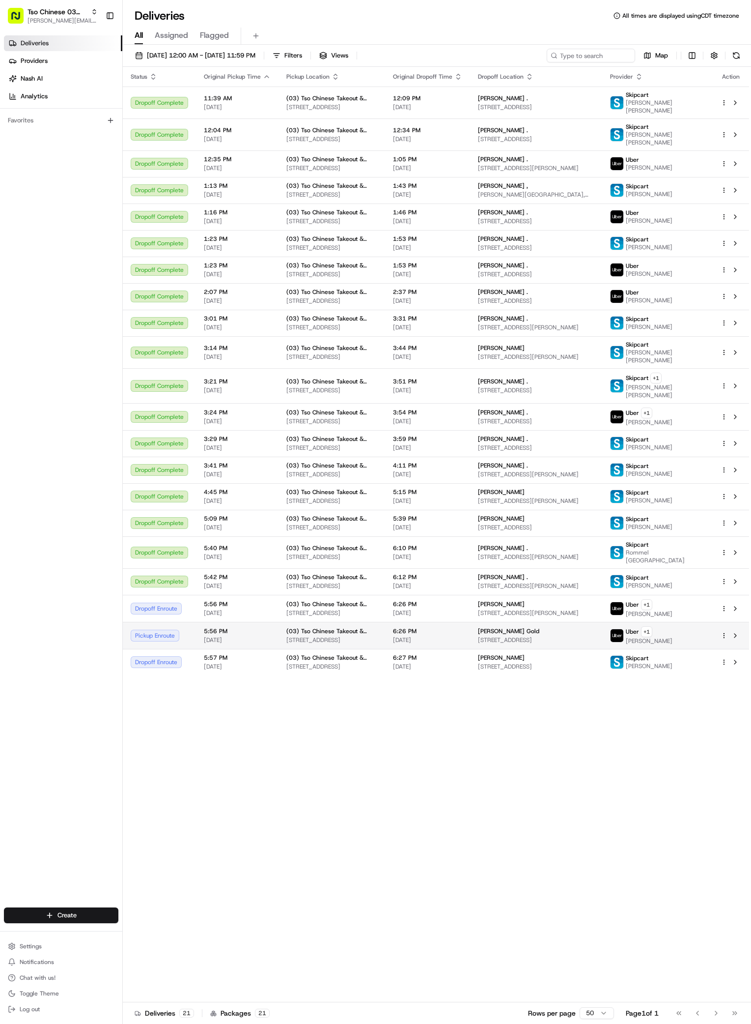
click at [595, 634] on div "Alex Gold Gold" at bounding box center [536, 631] width 117 height 8
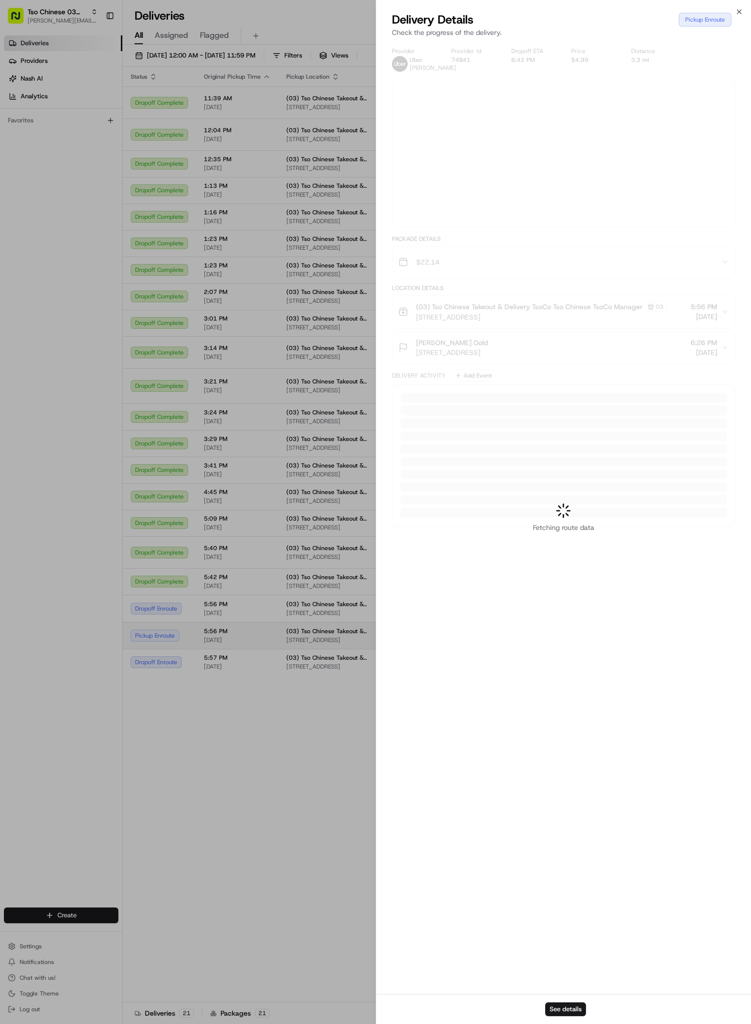
click at [608, 634] on div at bounding box center [375, 512] width 751 height 1024
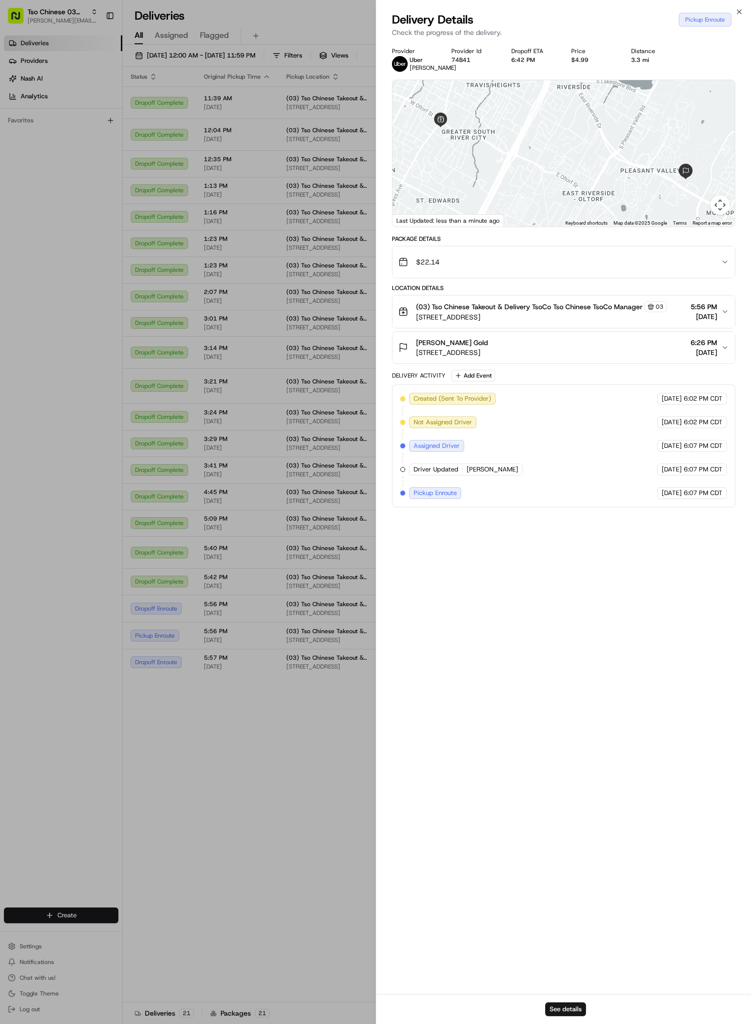
click at [719, 215] on button "Map camera controls" at bounding box center [721, 205] width 20 height 20
click at [669, 214] on button "Move down" at bounding box center [671, 205] width 20 height 20
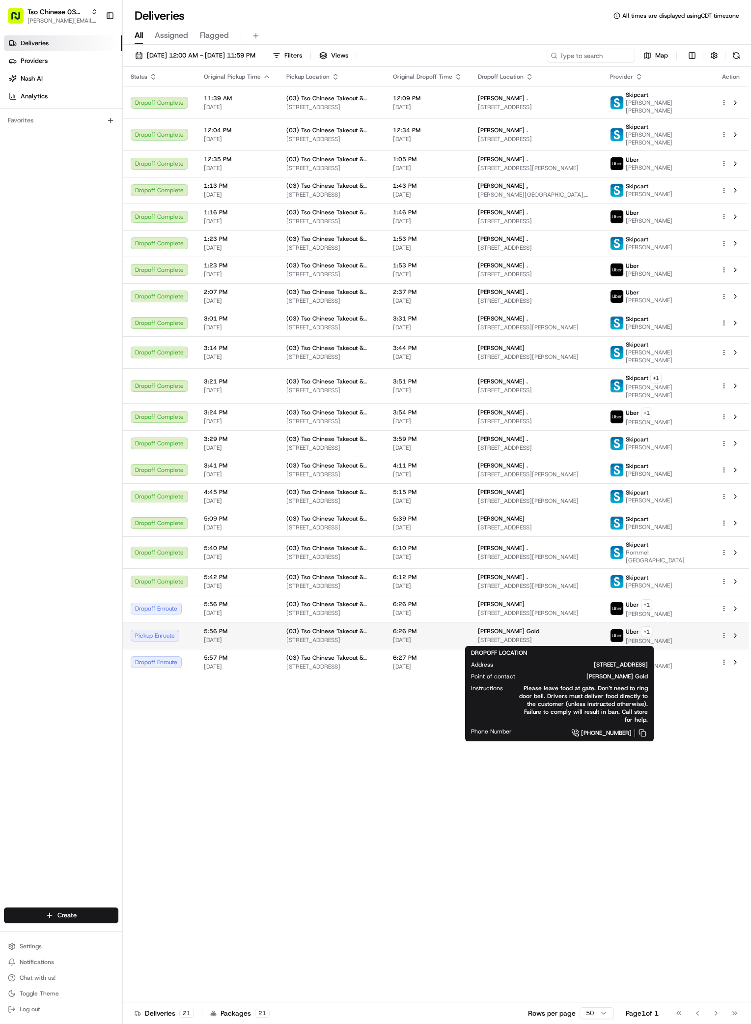
click at [546, 640] on span "1721 Whitney Way, Austin, TX 78741, USA" at bounding box center [536, 640] width 117 height 8
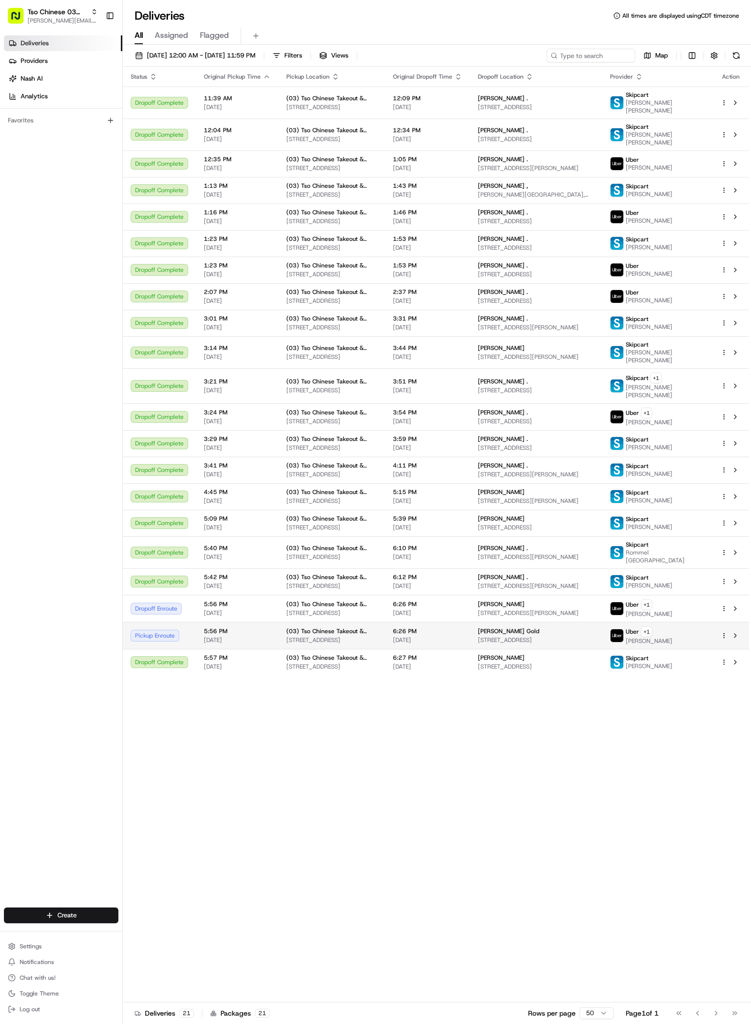
click at [595, 643] on span "1721 Whitney Way, Austin, TX 78741, USA" at bounding box center [536, 640] width 117 height 8
click at [397, 725] on div "Status Original Pickup Time Pickup Location Original Dropoff Time Dropoff Locat…" at bounding box center [436, 534] width 627 height 935
click at [578, 630] on div "Alex Gold Gold" at bounding box center [536, 631] width 117 height 8
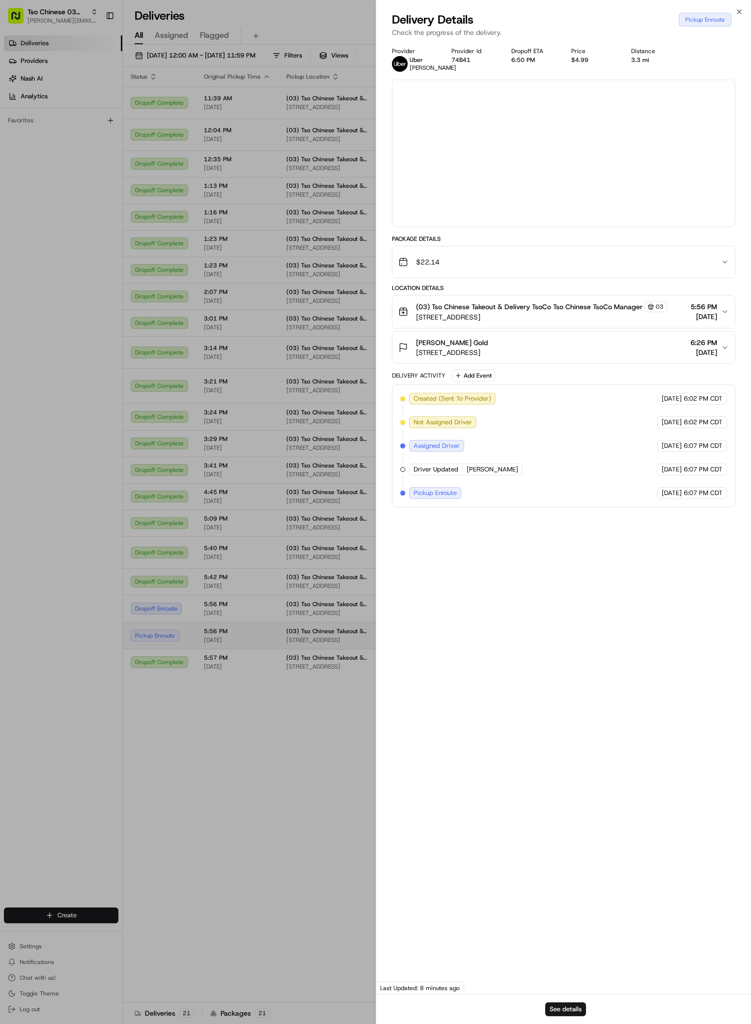
click at [578, 630] on div at bounding box center [375, 512] width 751 height 1024
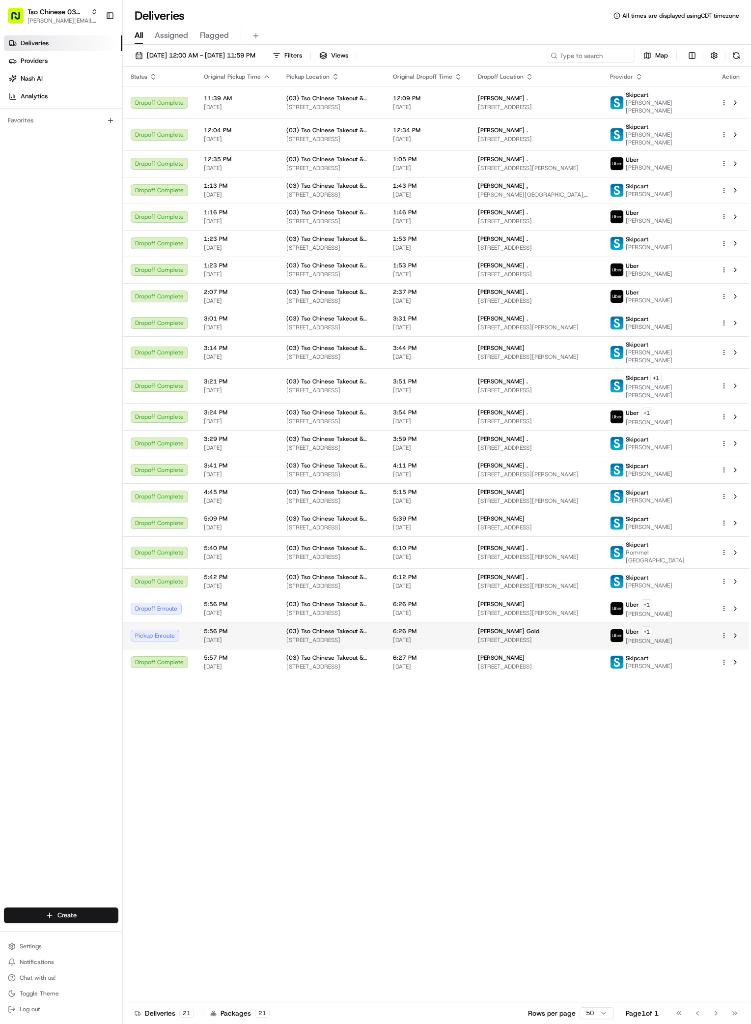
click at [385, 642] on td "(03) Tso Chinese Takeout & Delivery TsoCo 2407 S Congress Ave, Ste F, Austin, T…" at bounding box center [332, 635] width 107 height 27
click at [326, 633] on span "(03) Tso Chinese Takeout & Delivery TsoCo" at bounding box center [332, 631] width 91 height 8
click at [254, 838] on div "Status Original Pickup Time Pickup Location Original Dropoff Time Dropoff Locat…" at bounding box center [436, 534] width 627 height 935
click at [585, 661] on div "Zach Newman Newman" at bounding box center [536, 658] width 117 height 8
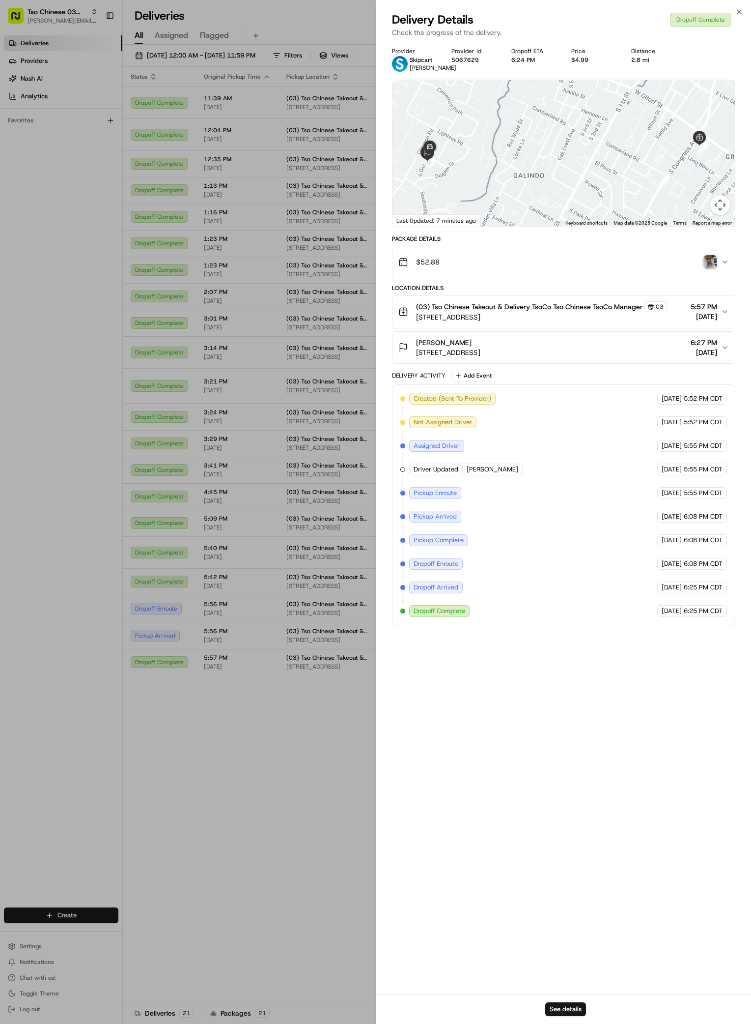
click at [716, 269] on img "button" at bounding box center [711, 262] width 14 height 14
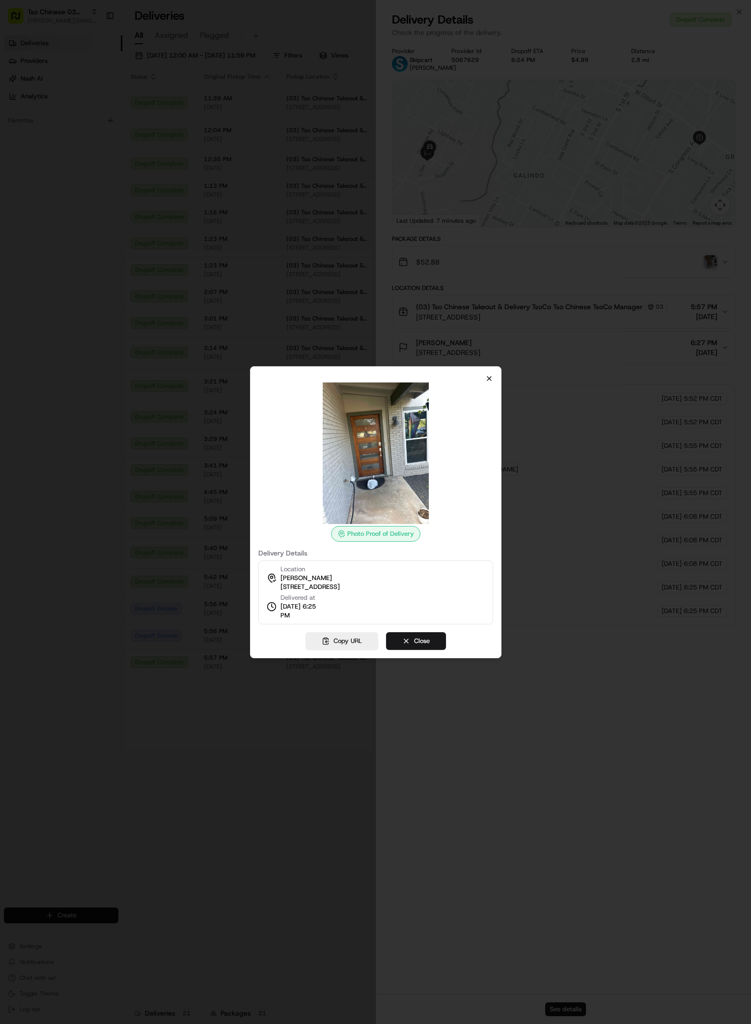
click at [489, 379] on icon "button" at bounding box center [490, 378] width 8 height 8
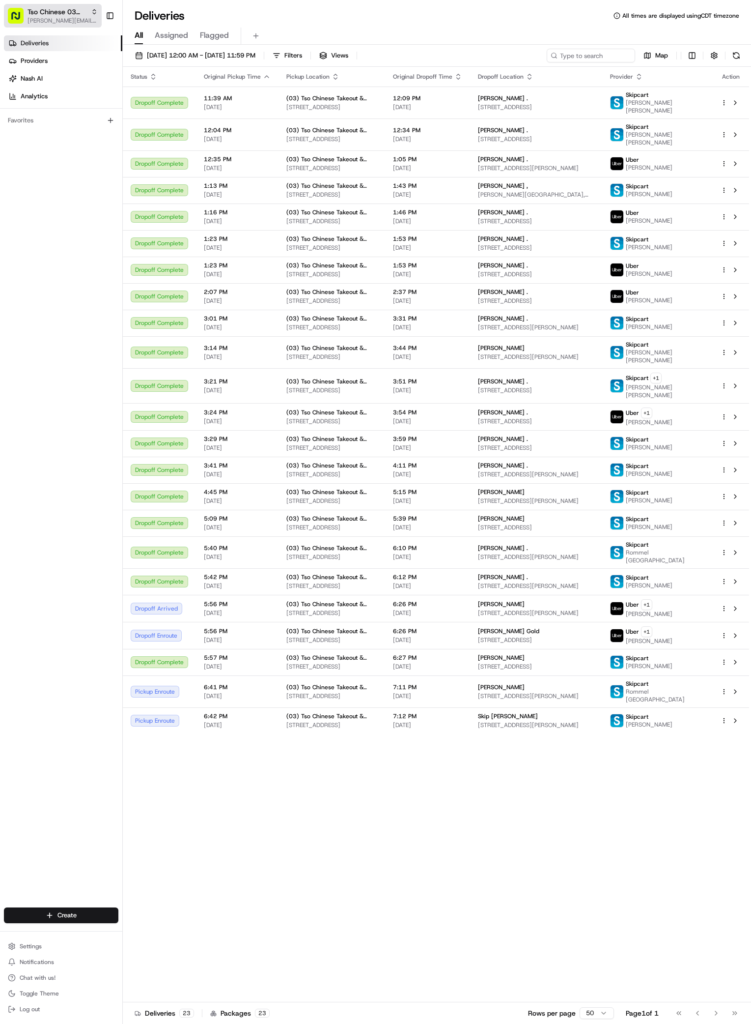
click at [88, 17] on span "[PERSON_NAME][EMAIL_ADDRESS][DOMAIN_NAME]" at bounding box center [63, 21] width 70 height 8
click at [90, 20] on span "[PERSON_NAME][EMAIL_ADDRESS][DOMAIN_NAME]" at bounding box center [63, 21] width 70 height 8
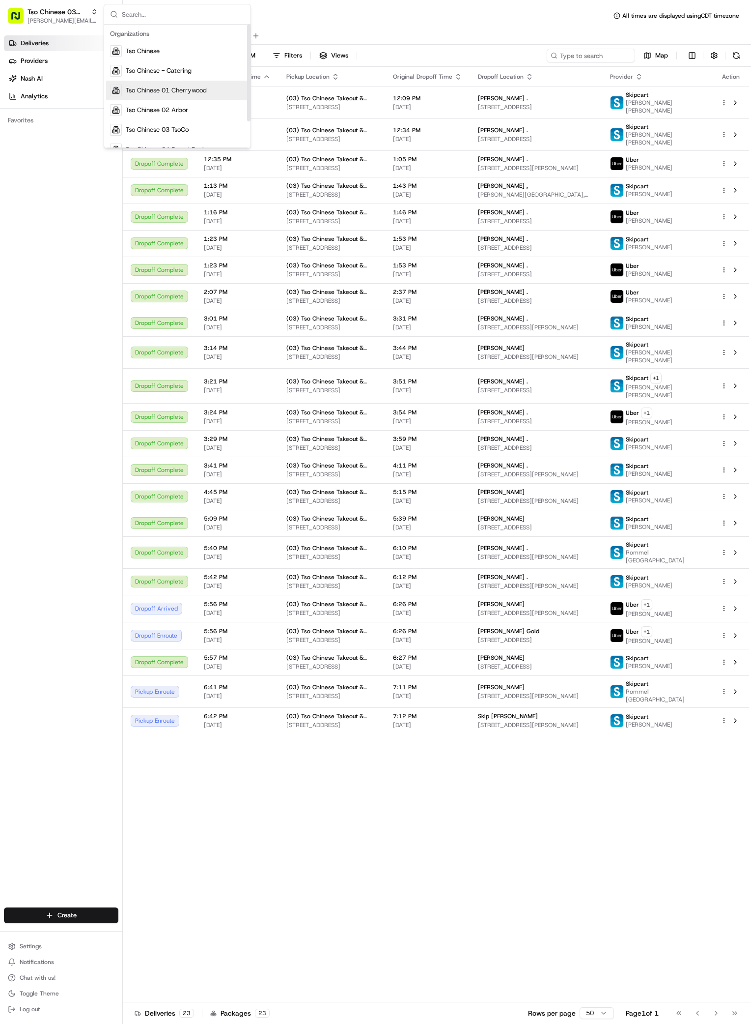
click at [191, 92] on span "Tso Chinese 01 Cherrywood" at bounding box center [166, 90] width 81 height 9
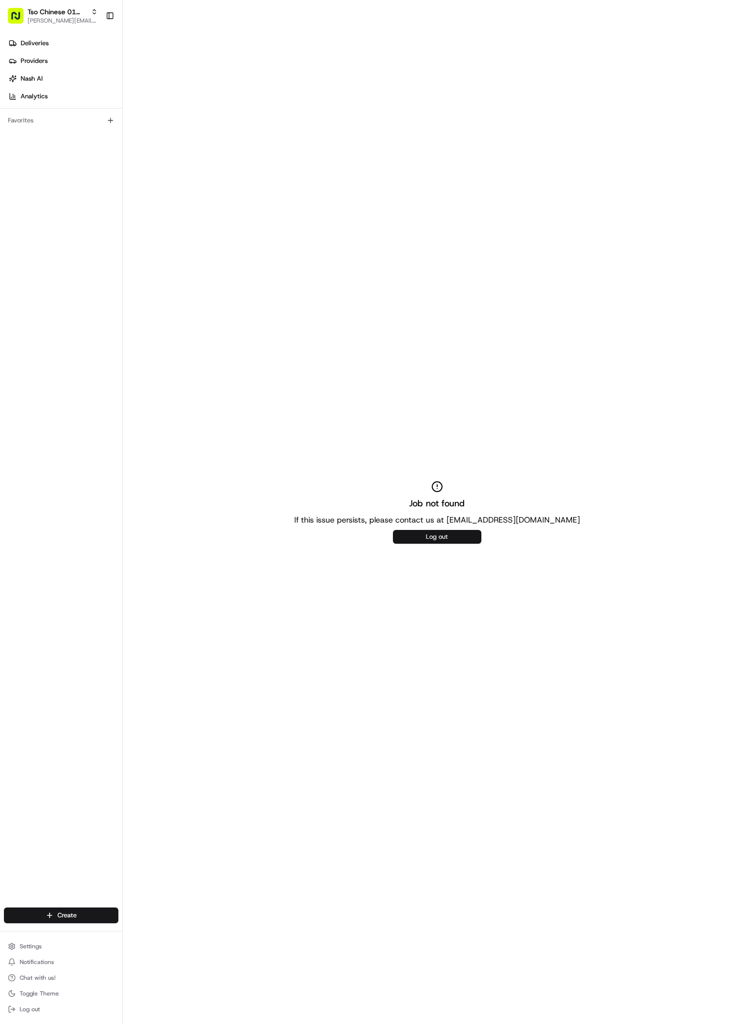
click at [449, 532] on button "Log out" at bounding box center [437, 537] width 88 height 14
